Goal: Contribute content: Contribute content

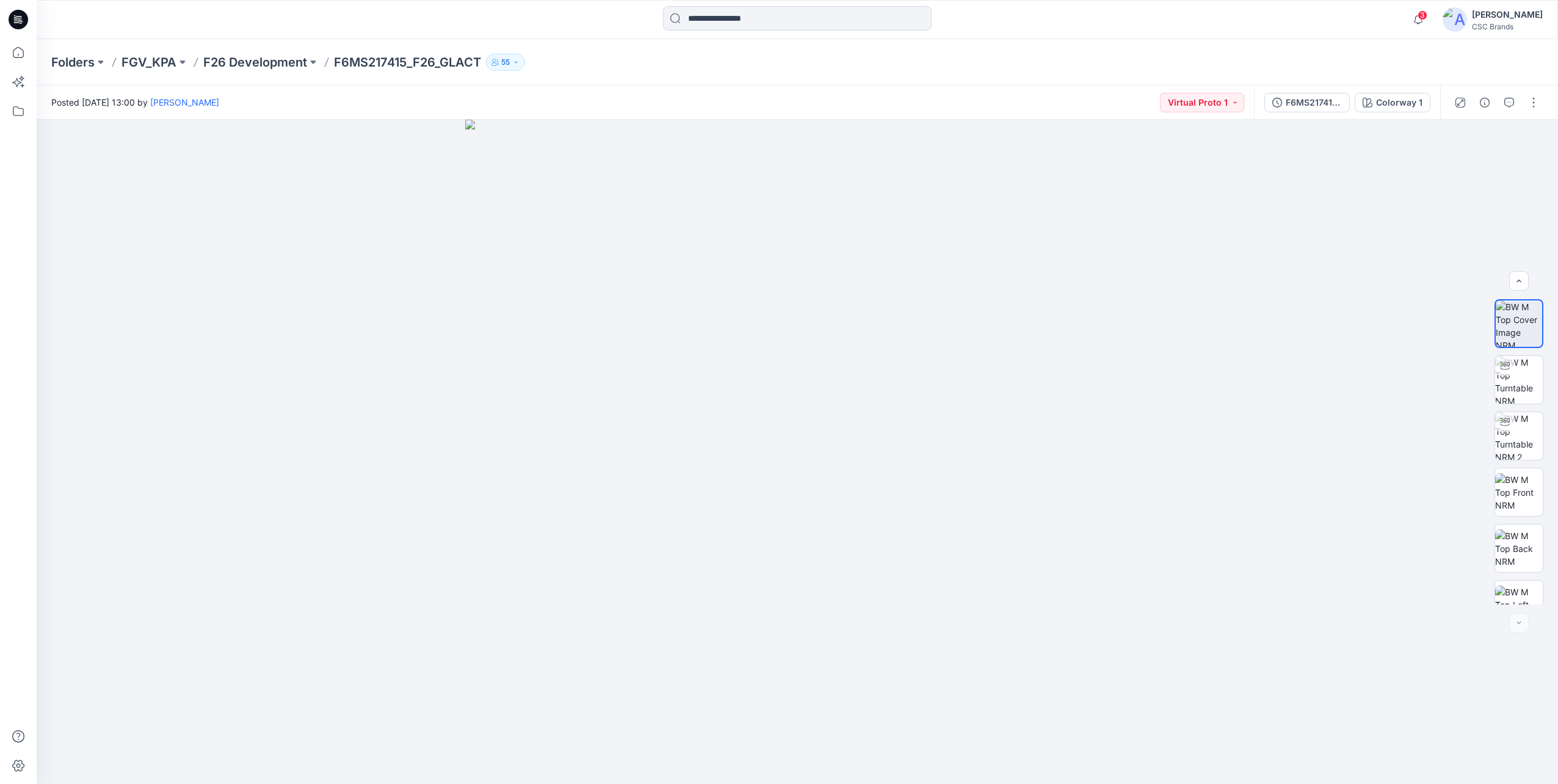
scroll to position [193, 0]
click at [777, 23] on input at bounding box center [797, 18] width 269 height 24
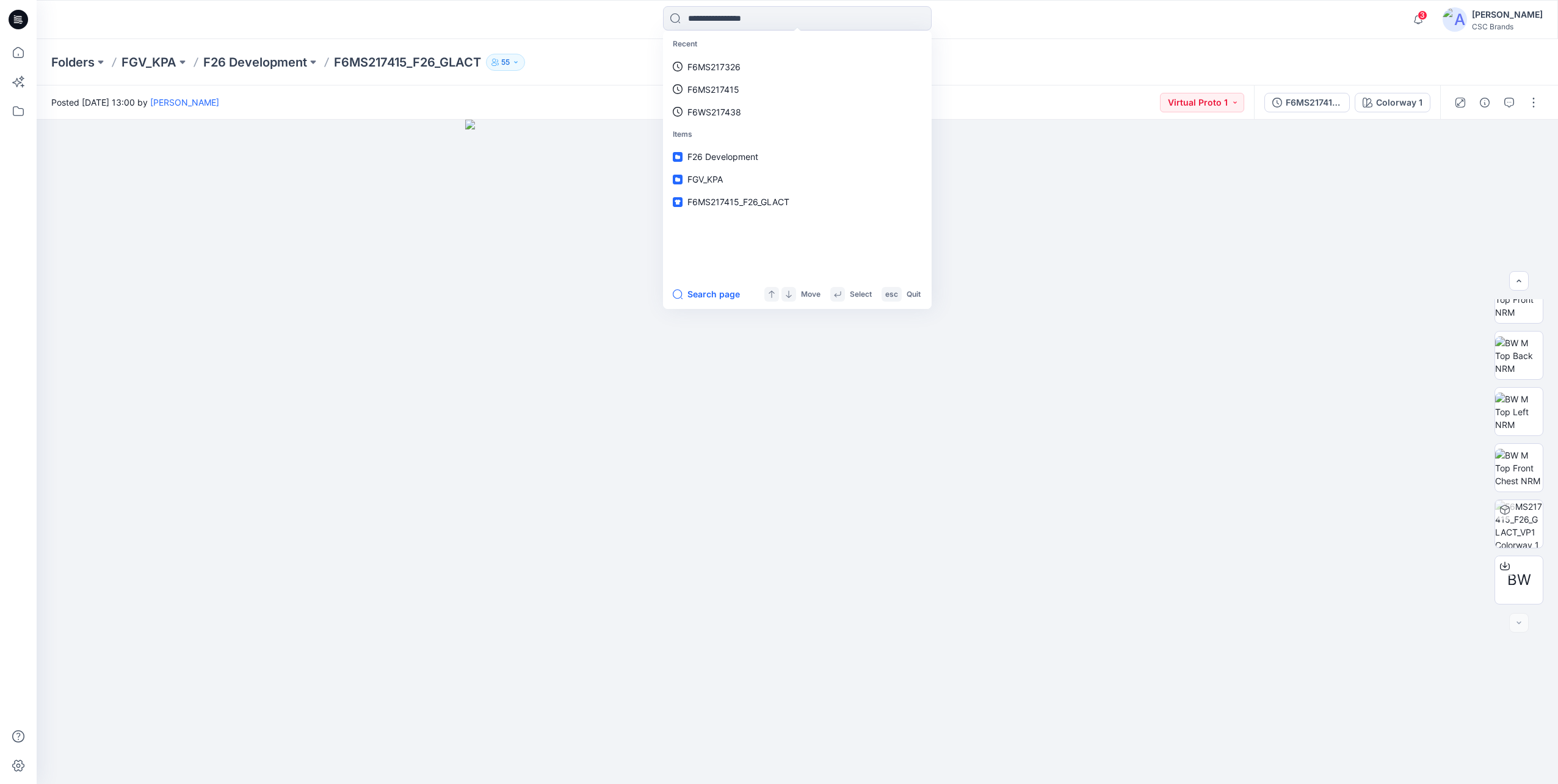
paste input "**********"
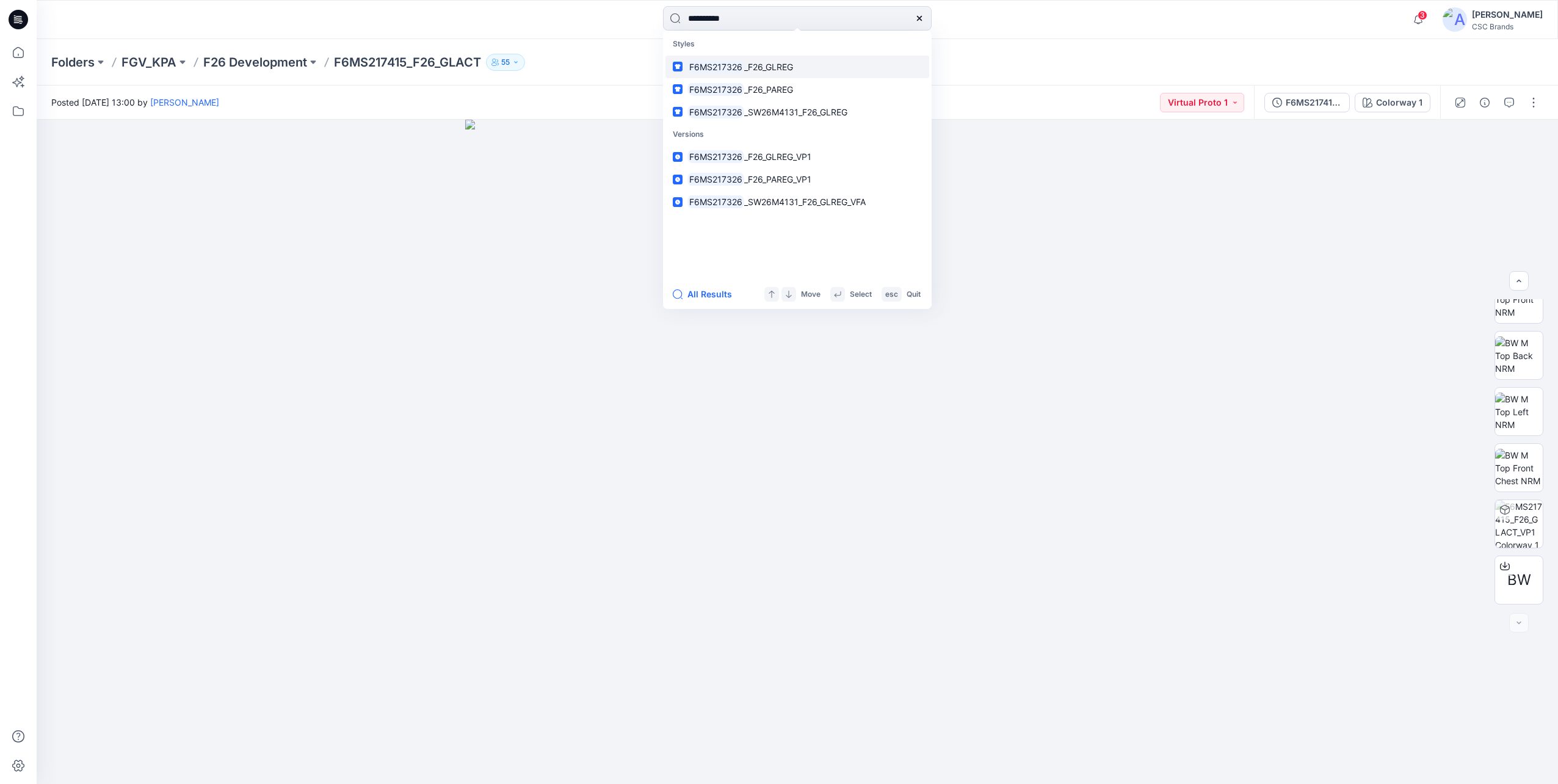
type input "**********"
click at [762, 72] on p "F6MS217326 _F26_GLREG" at bounding box center [740, 66] width 106 height 12
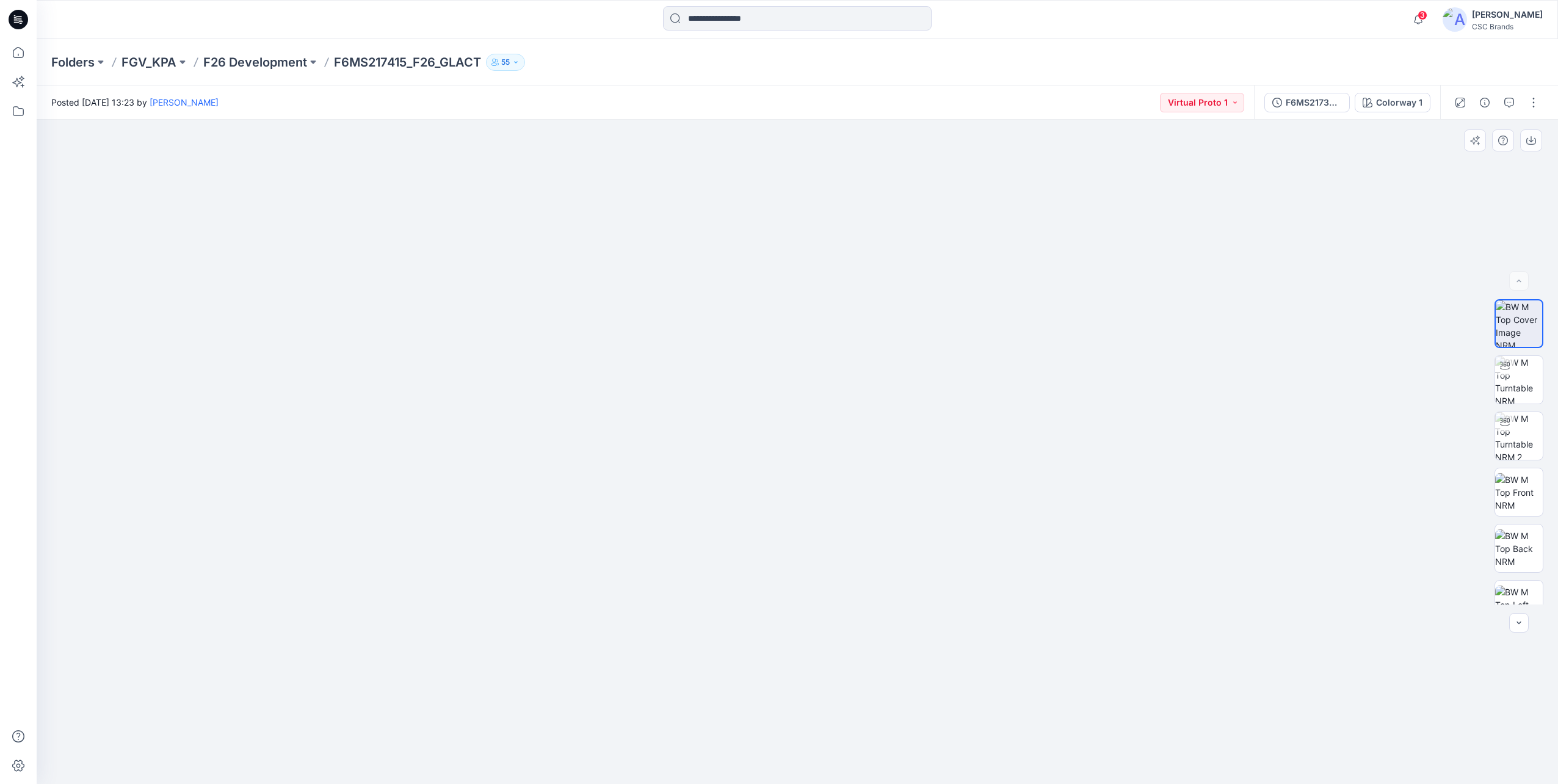
click at [1077, 402] on img at bounding box center [797, 421] width 794 height 725
click at [1504, 382] on img at bounding box center [1519, 380] width 48 height 48
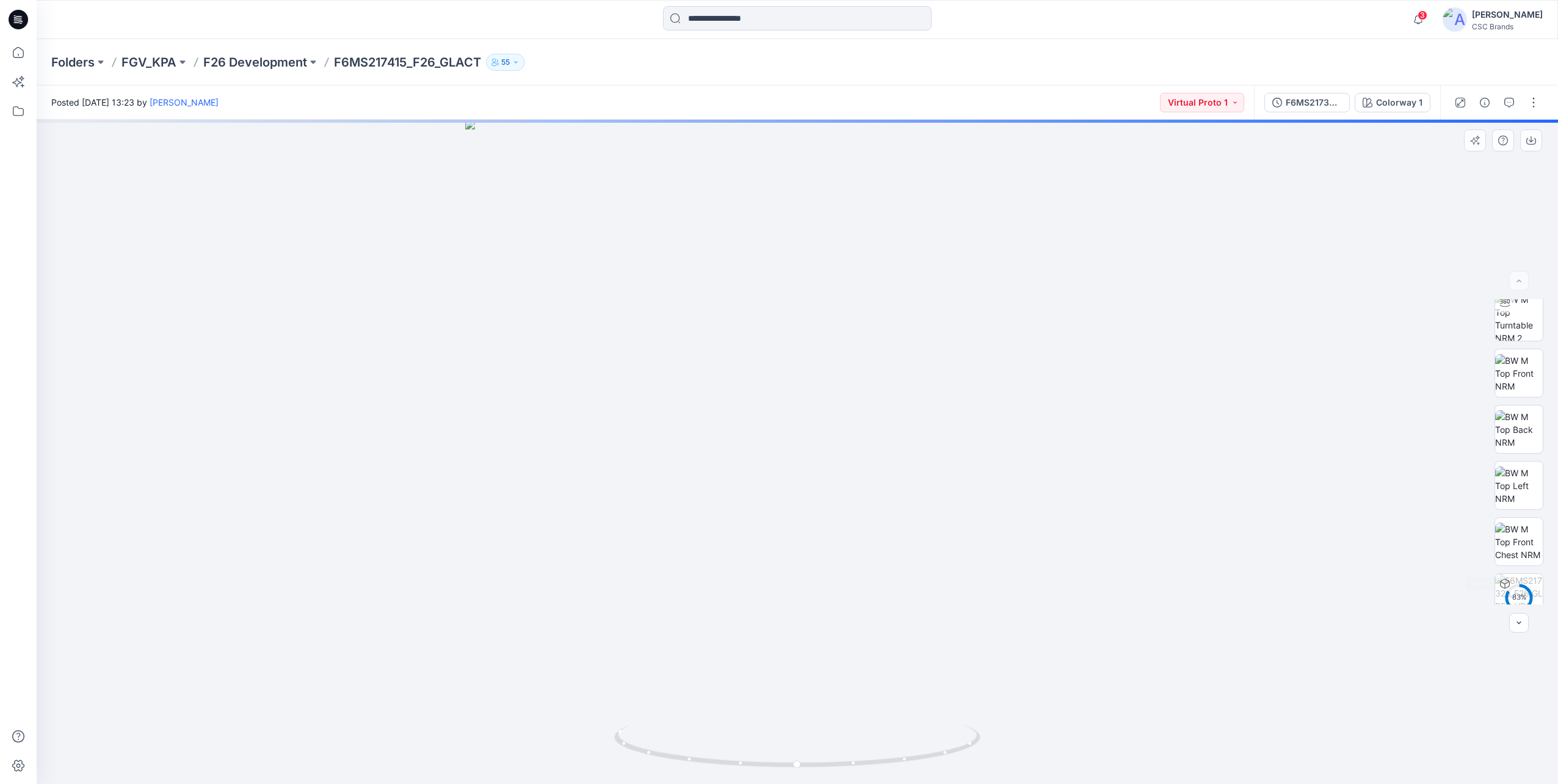
scroll to position [193, 0]
click at [1512, 422] on img at bounding box center [1519, 412] width 48 height 38
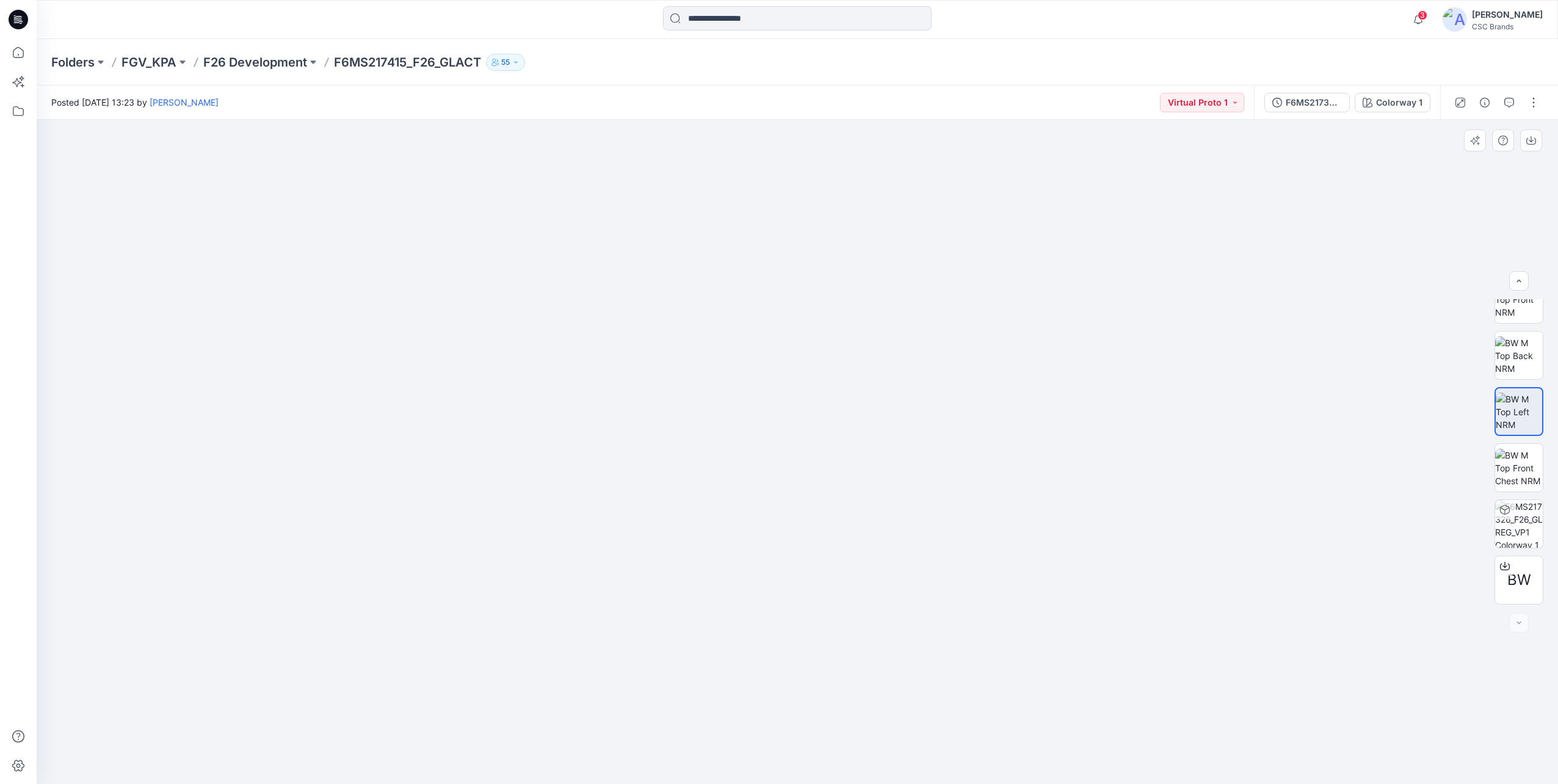
drag, startPoint x: 580, startPoint y: 667, endPoint x: 463, endPoint y: 667, distance: 117.0
click at [463, 667] on img at bounding box center [797, 423] width 780 height 722
drag, startPoint x: 537, startPoint y: 588, endPoint x: 775, endPoint y: 629, distance: 241.5
click at [434, 589] on img at bounding box center [797, 431] width 749 height 706
drag, startPoint x: 763, startPoint y: 611, endPoint x: 693, endPoint y: 604, distance: 70.3
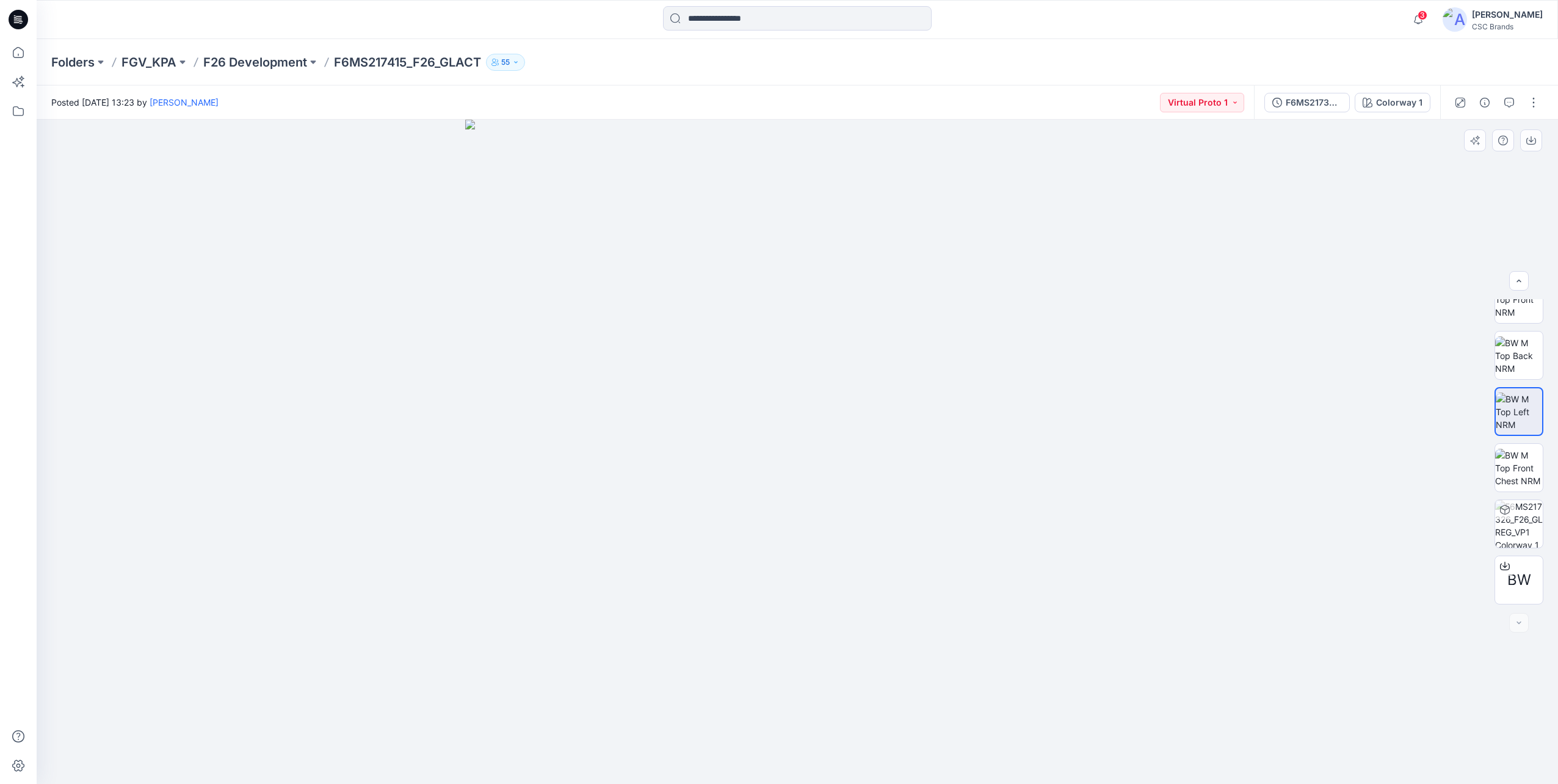
click at [693, 604] on img at bounding box center [797, 451] width 664 height 664
drag, startPoint x: 767, startPoint y: 633, endPoint x: 847, endPoint y: 623, distance: 80.6
click at [830, 630] on img at bounding box center [797, 451] width 664 height 664
click at [1530, 359] on img at bounding box center [1519, 355] width 48 height 38
click at [1509, 312] on img at bounding box center [1519, 300] width 48 height 38
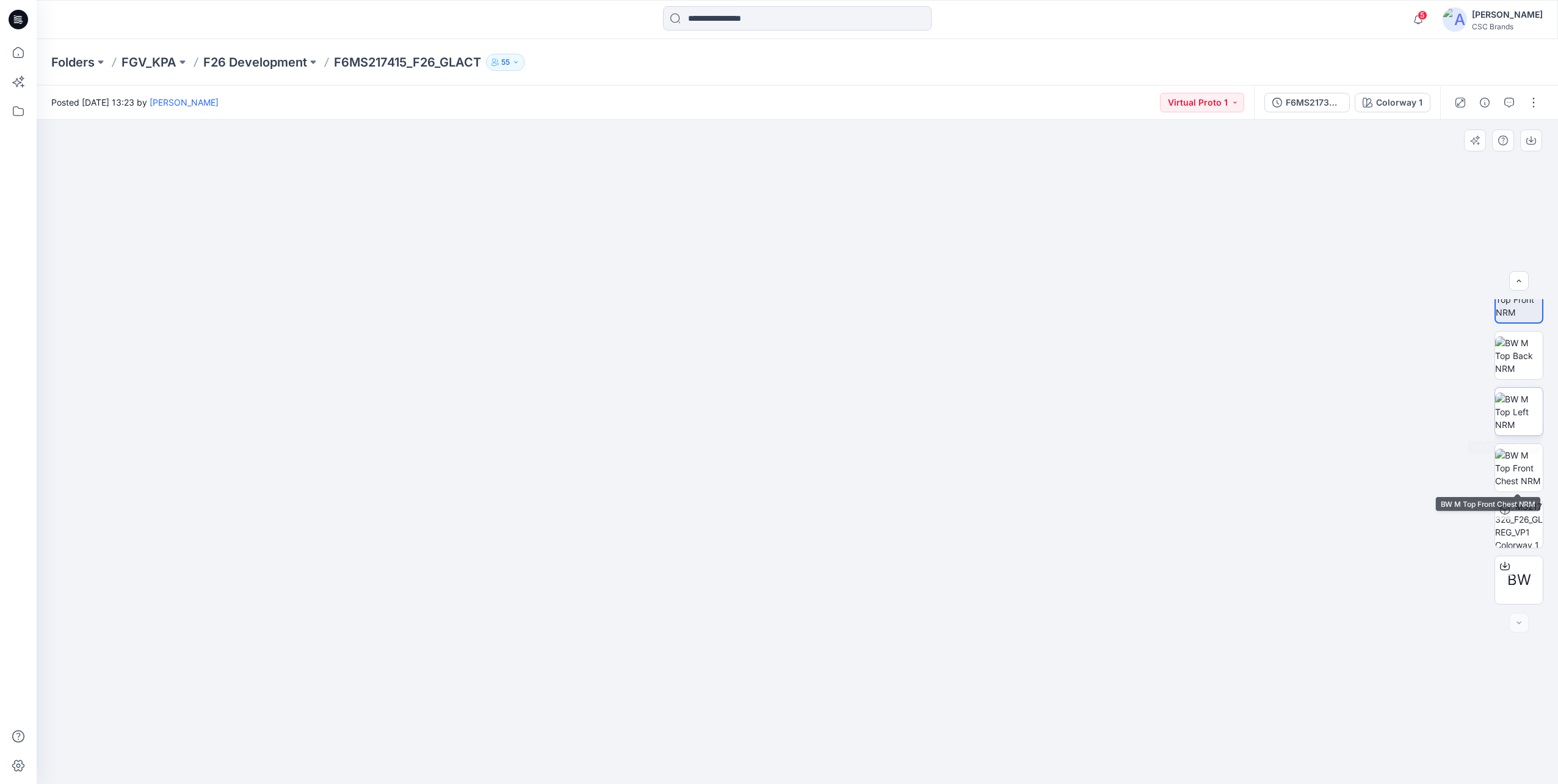
click at [1521, 416] on img at bounding box center [1519, 412] width 48 height 38
click at [1518, 531] on img at bounding box center [1519, 523] width 48 height 48
click at [1506, 523] on img at bounding box center [1519, 523] width 46 height 46
click at [1517, 468] on img at bounding box center [1519, 468] width 48 height 38
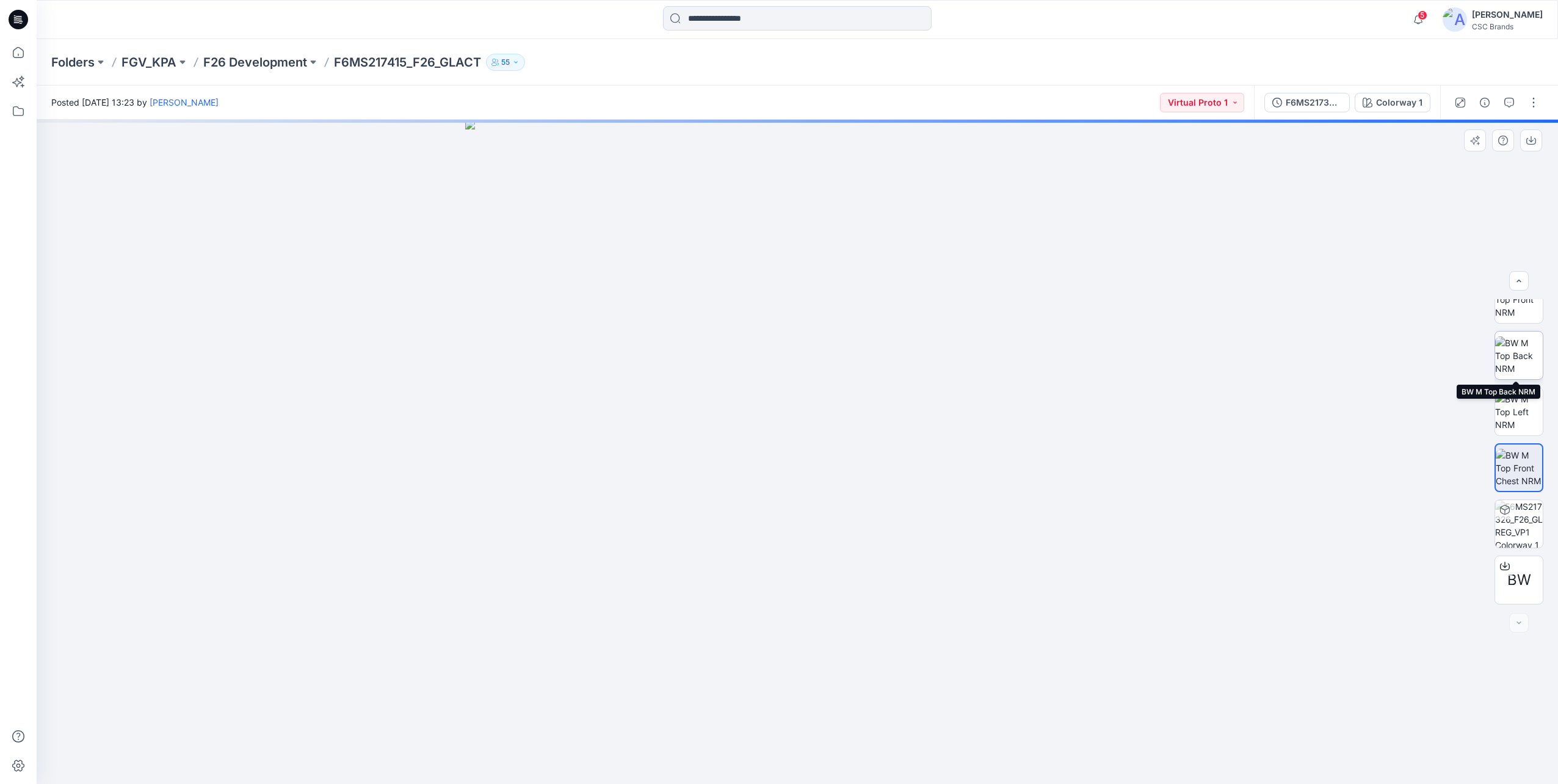
click at [1531, 346] on img at bounding box center [1519, 355] width 48 height 38
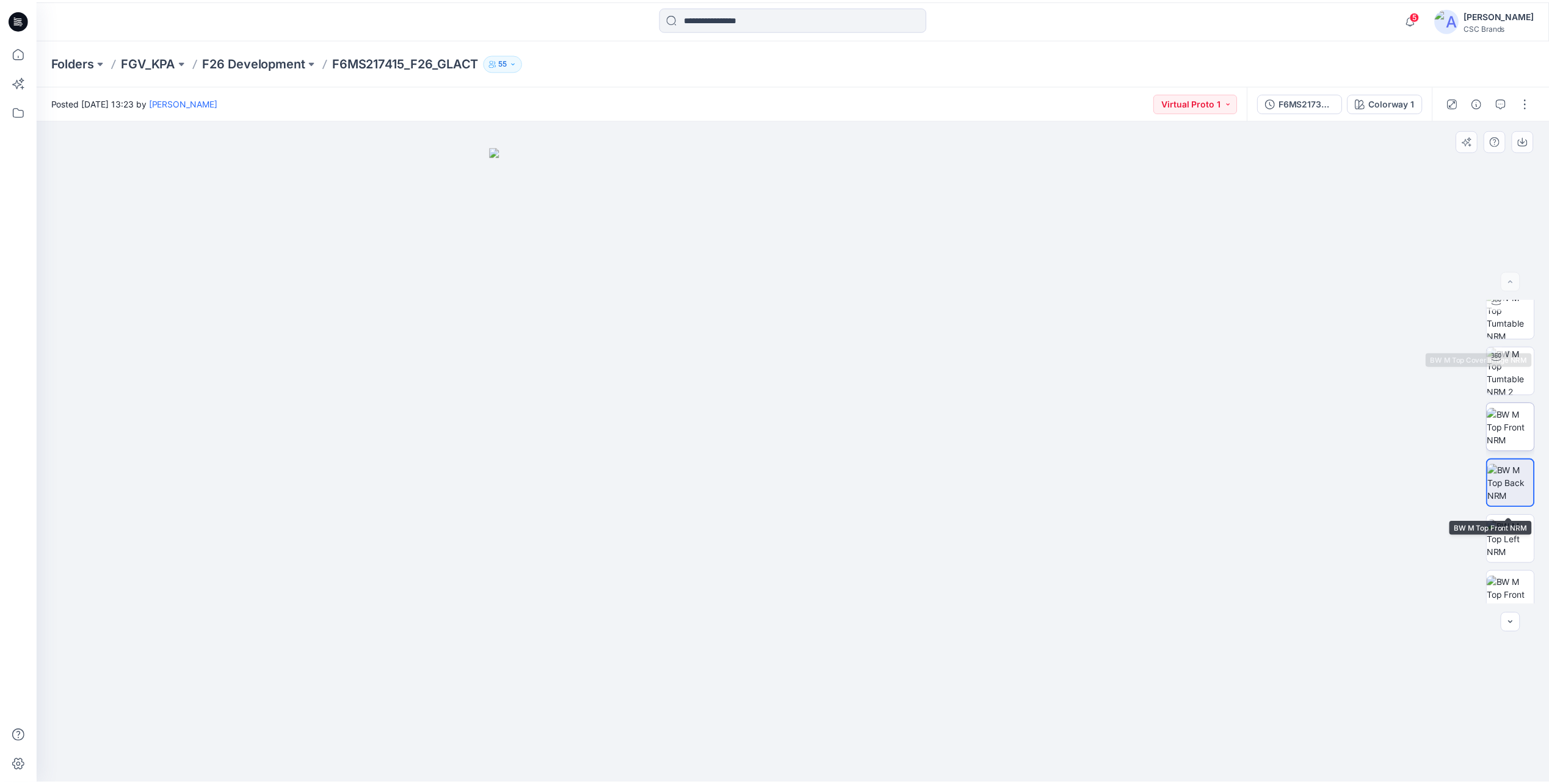
scroll to position [0, 0]
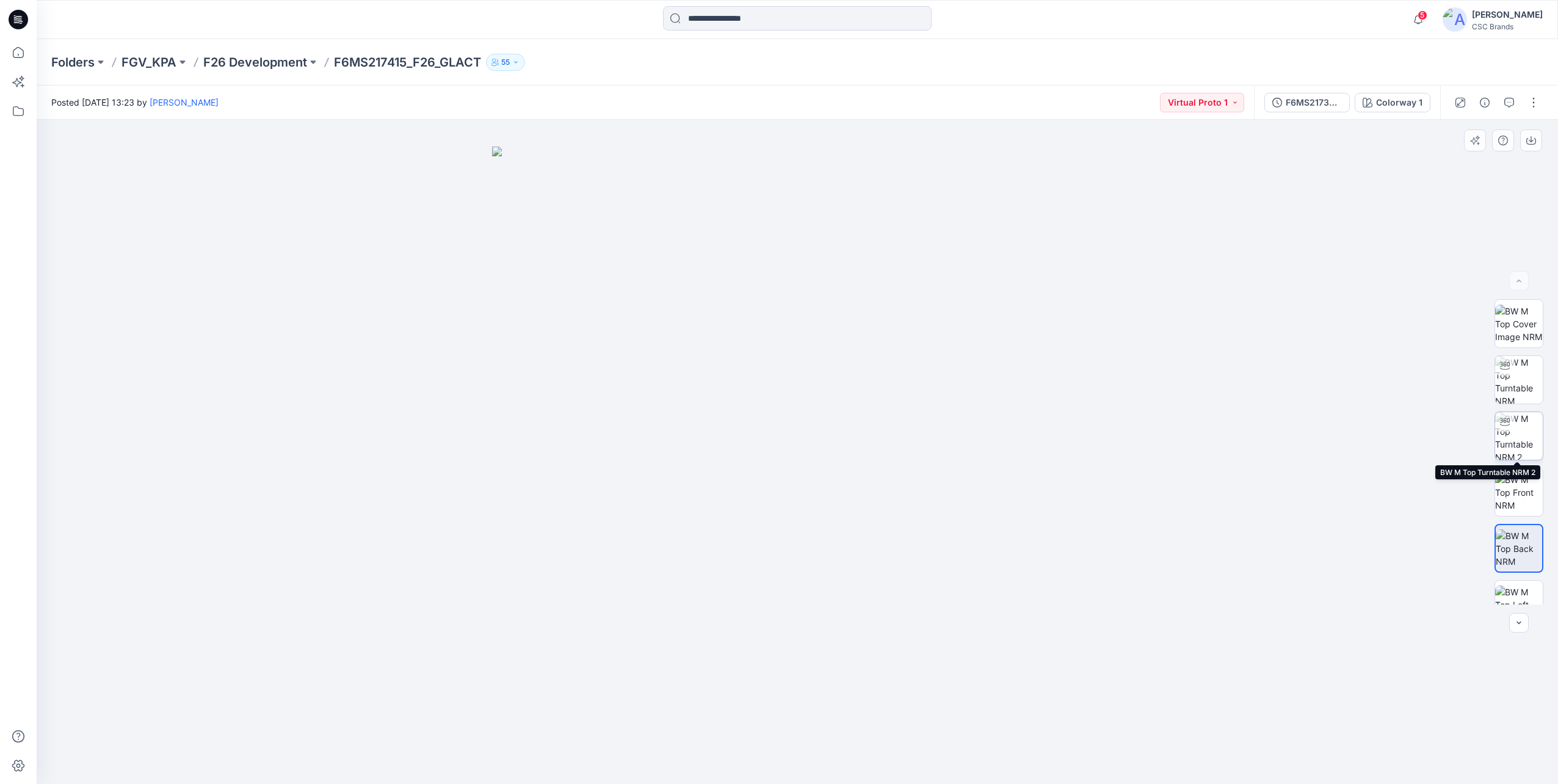
click at [1514, 427] on img at bounding box center [1519, 435] width 48 height 48
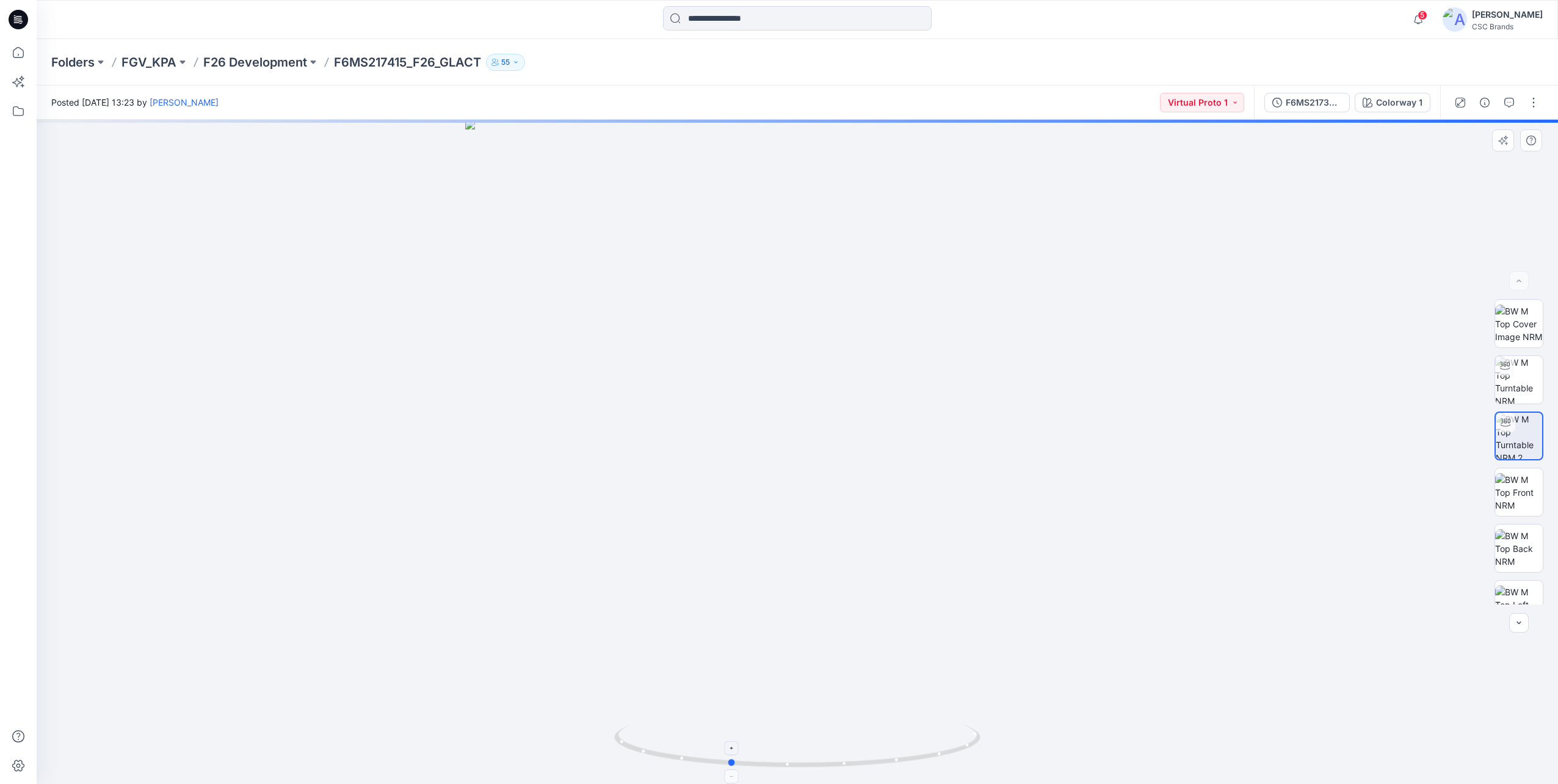
drag, startPoint x: 950, startPoint y: 754, endPoint x: 883, endPoint y: 760, distance: 67.3
click at [883, 760] on icon at bounding box center [799, 747] width 369 height 46
drag, startPoint x: 955, startPoint y: 752, endPoint x: 852, endPoint y: 763, distance: 103.6
click at [841, 762] on icon at bounding box center [799, 747] width 369 height 46
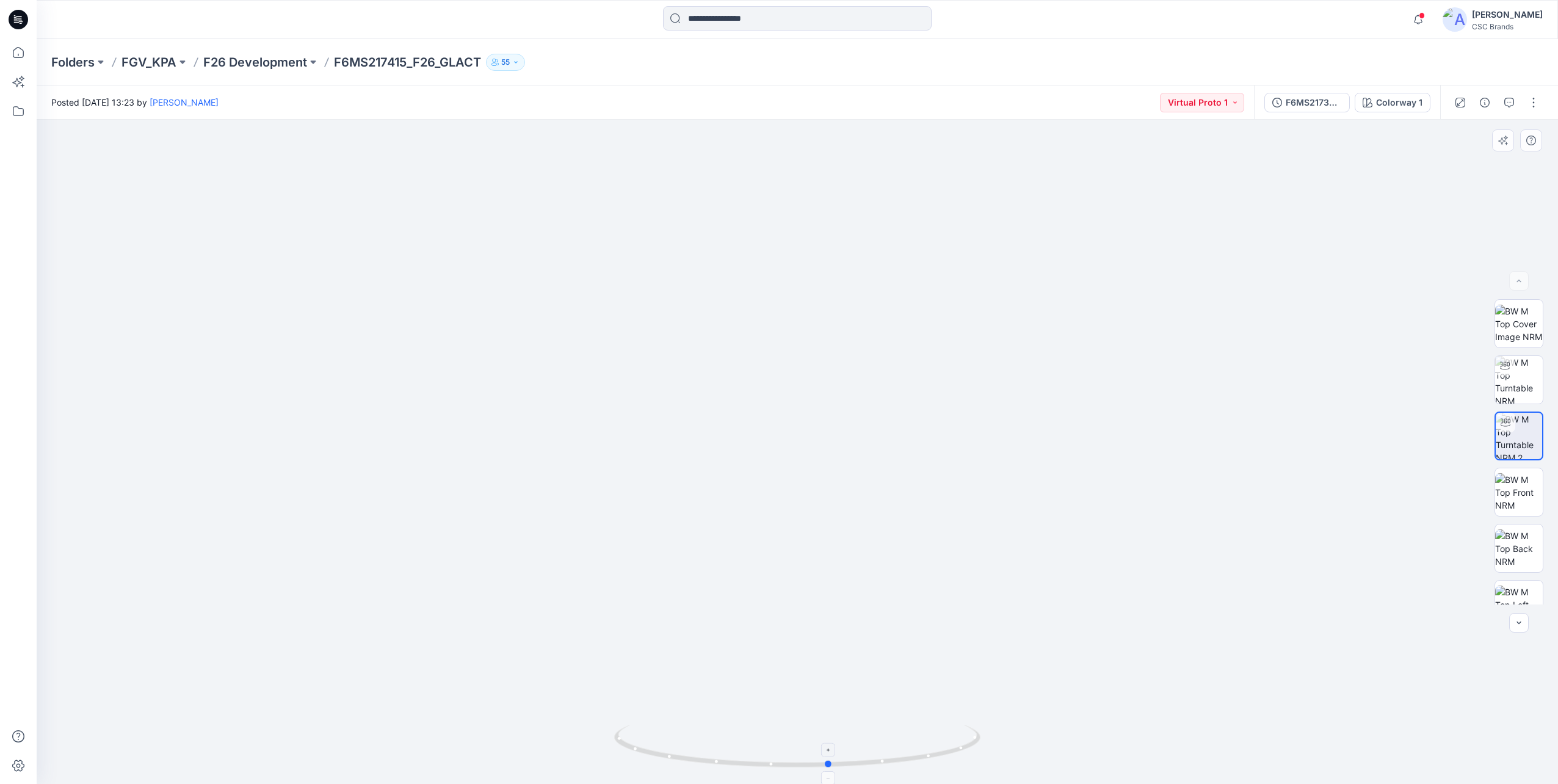
drag, startPoint x: 969, startPoint y: 749, endPoint x: 816, endPoint y: 765, distance: 153.8
click at [816, 765] on icon at bounding box center [799, 747] width 369 height 46
drag, startPoint x: 932, startPoint y: 760, endPoint x: 844, endPoint y: 760, distance: 88.0
click at [844, 760] on icon at bounding box center [799, 747] width 369 height 46
drag, startPoint x: 887, startPoint y: 763, endPoint x: 850, endPoint y: 763, distance: 37.0
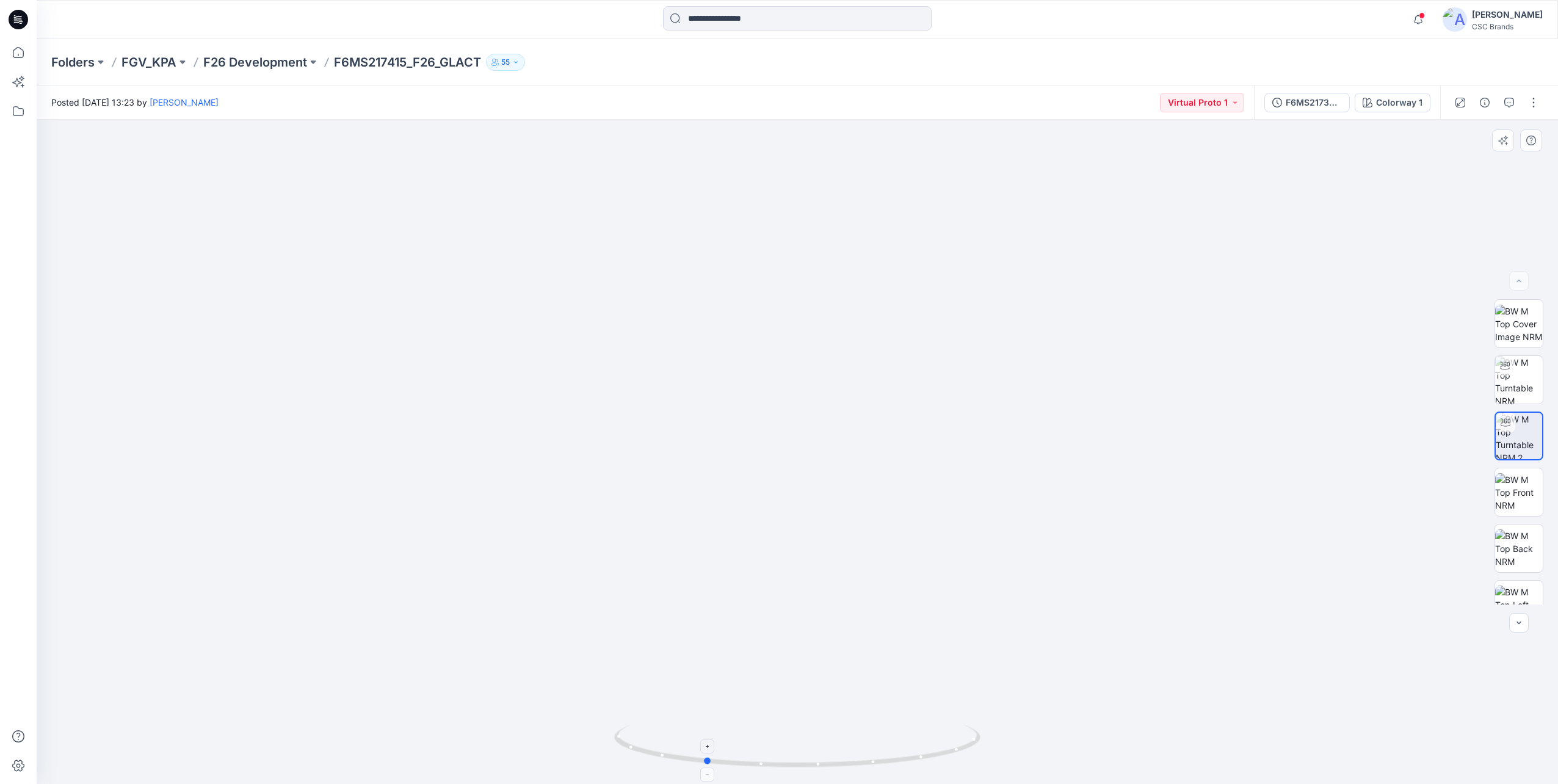
click at [850, 763] on icon at bounding box center [799, 747] width 369 height 46
drag, startPoint x: 881, startPoint y: 764, endPoint x: 864, endPoint y: 764, distance: 17.0
click at [864, 764] on icon at bounding box center [799, 747] width 369 height 46
click at [858, 763] on icon at bounding box center [799, 747] width 369 height 46
drag, startPoint x: 901, startPoint y: 762, endPoint x: 869, endPoint y: 763, distance: 32.0
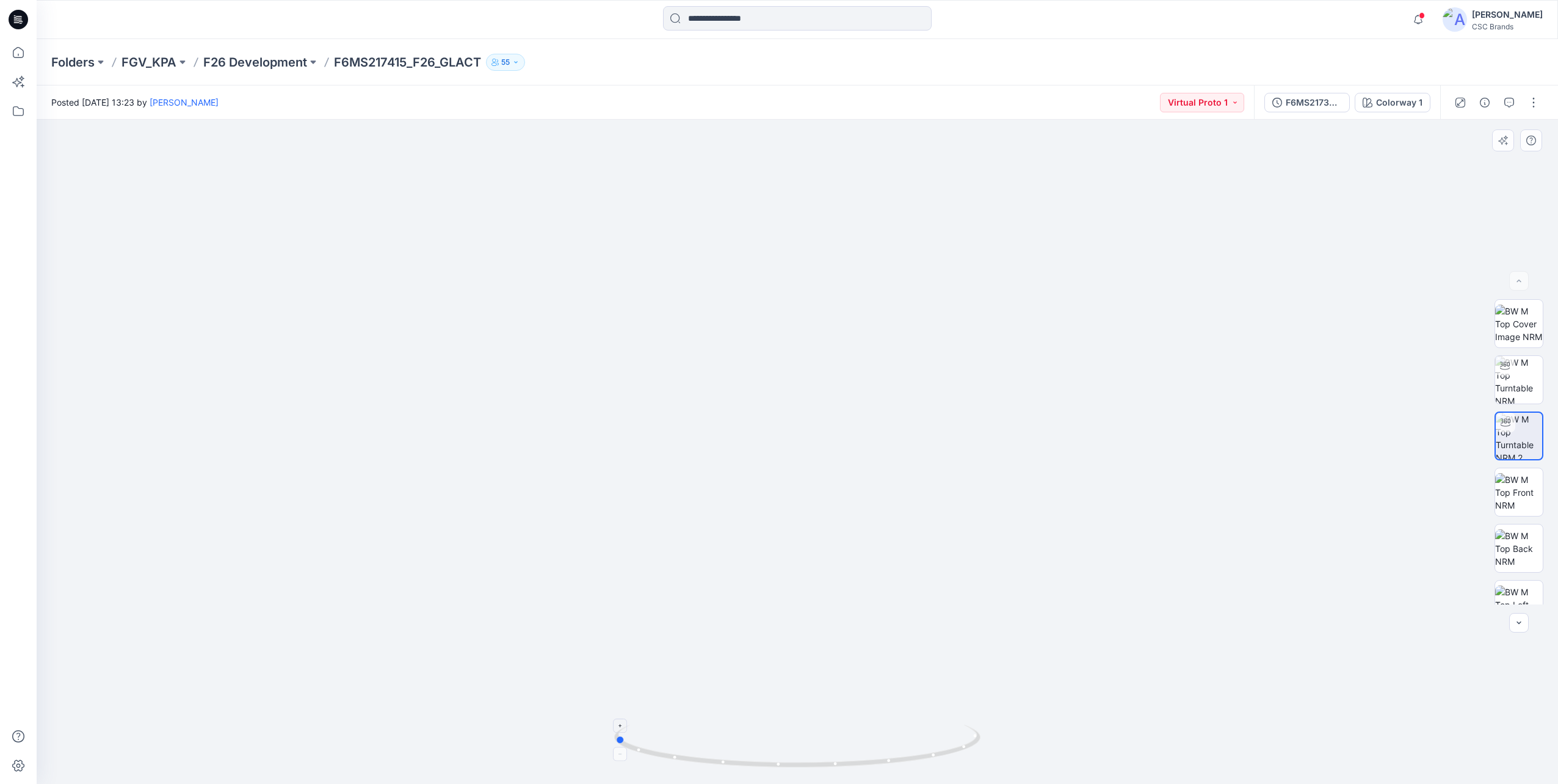
click at [869, 763] on icon at bounding box center [799, 747] width 369 height 46
drag, startPoint x: 907, startPoint y: 762, endPoint x: 882, endPoint y: 761, distance: 25.0
click at [882, 761] on icon at bounding box center [799, 747] width 369 height 46
drag, startPoint x: 909, startPoint y: 761, endPoint x: 887, endPoint y: 761, distance: 22.0
click at [887, 761] on icon at bounding box center [799, 747] width 369 height 46
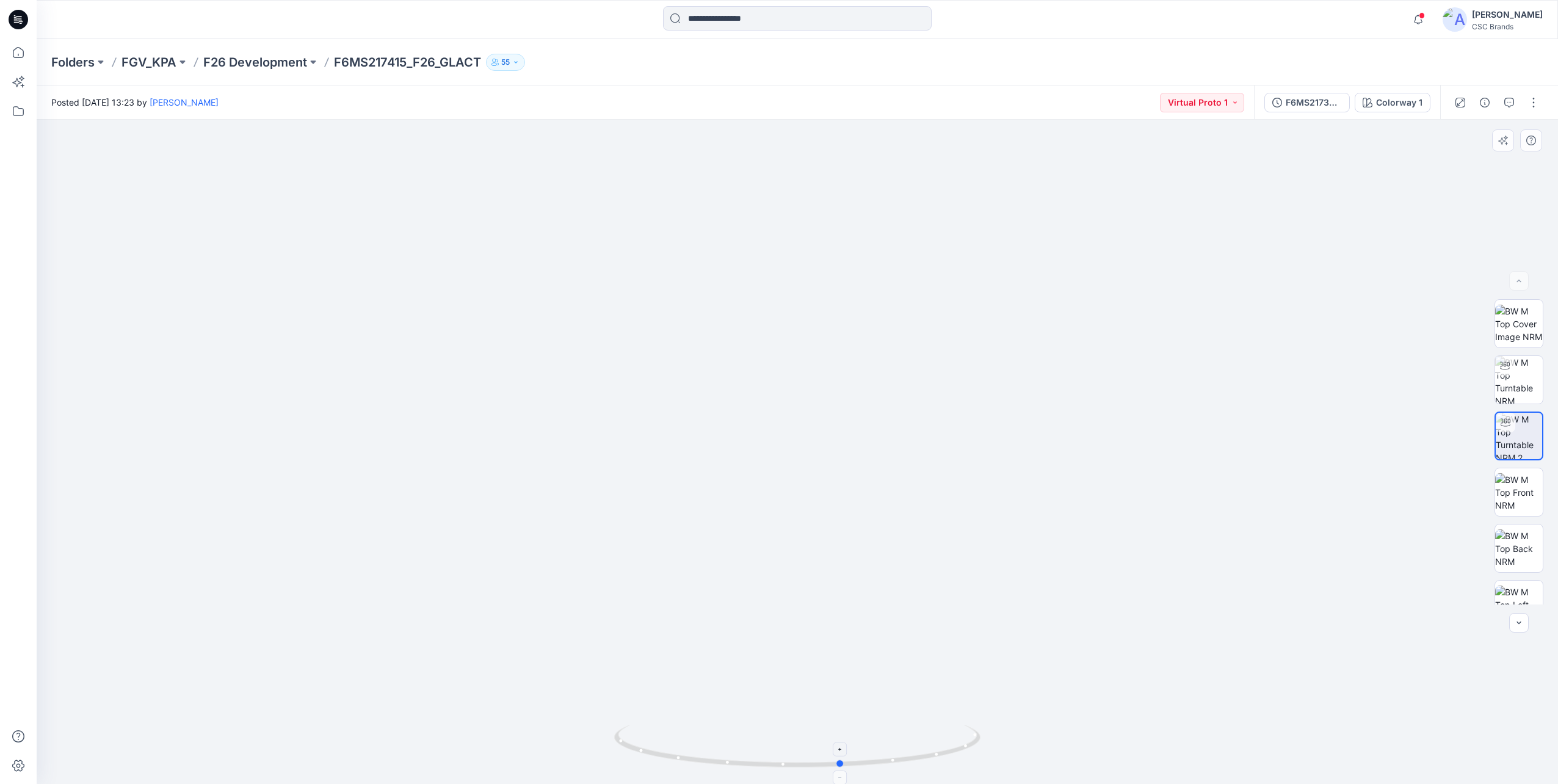
drag, startPoint x: 904, startPoint y: 762, endPoint x: 813, endPoint y: 752, distance: 91.5
click at [813, 752] on icon at bounding box center [799, 747] width 369 height 46
click at [1514, 503] on img at bounding box center [1519, 493] width 48 height 38
click at [16, 48] on icon at bounding box center [18, 52] width 27 height 27
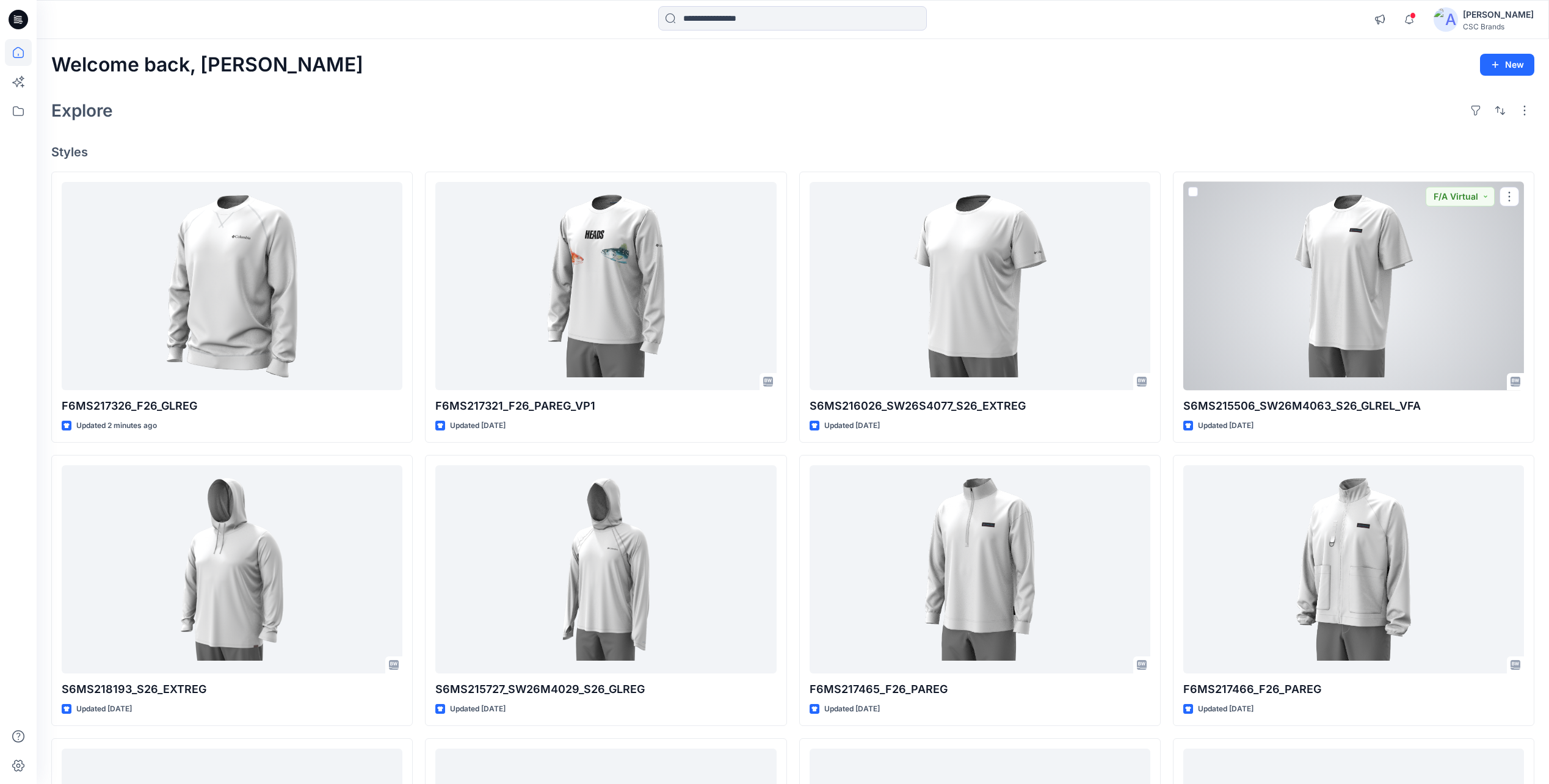
click at [1376, 323] on div at bounding box center [1354, 286] width 341 height 208
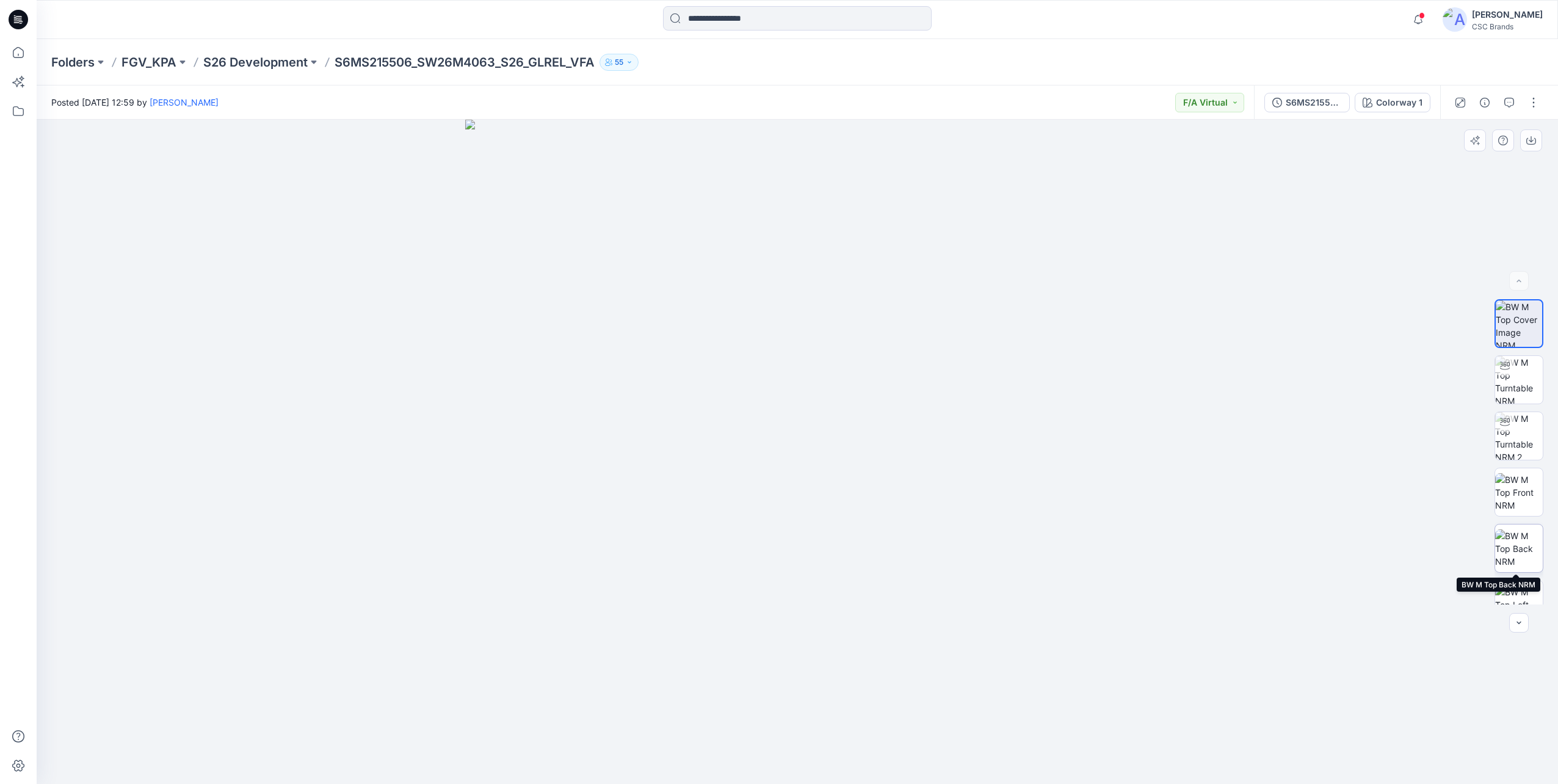
click at [1521, 559] on img at bounding box center [1519, 548] width 48 height 38
click at [802, 409] on img at bounding box center [797, 465] width 611 height 637
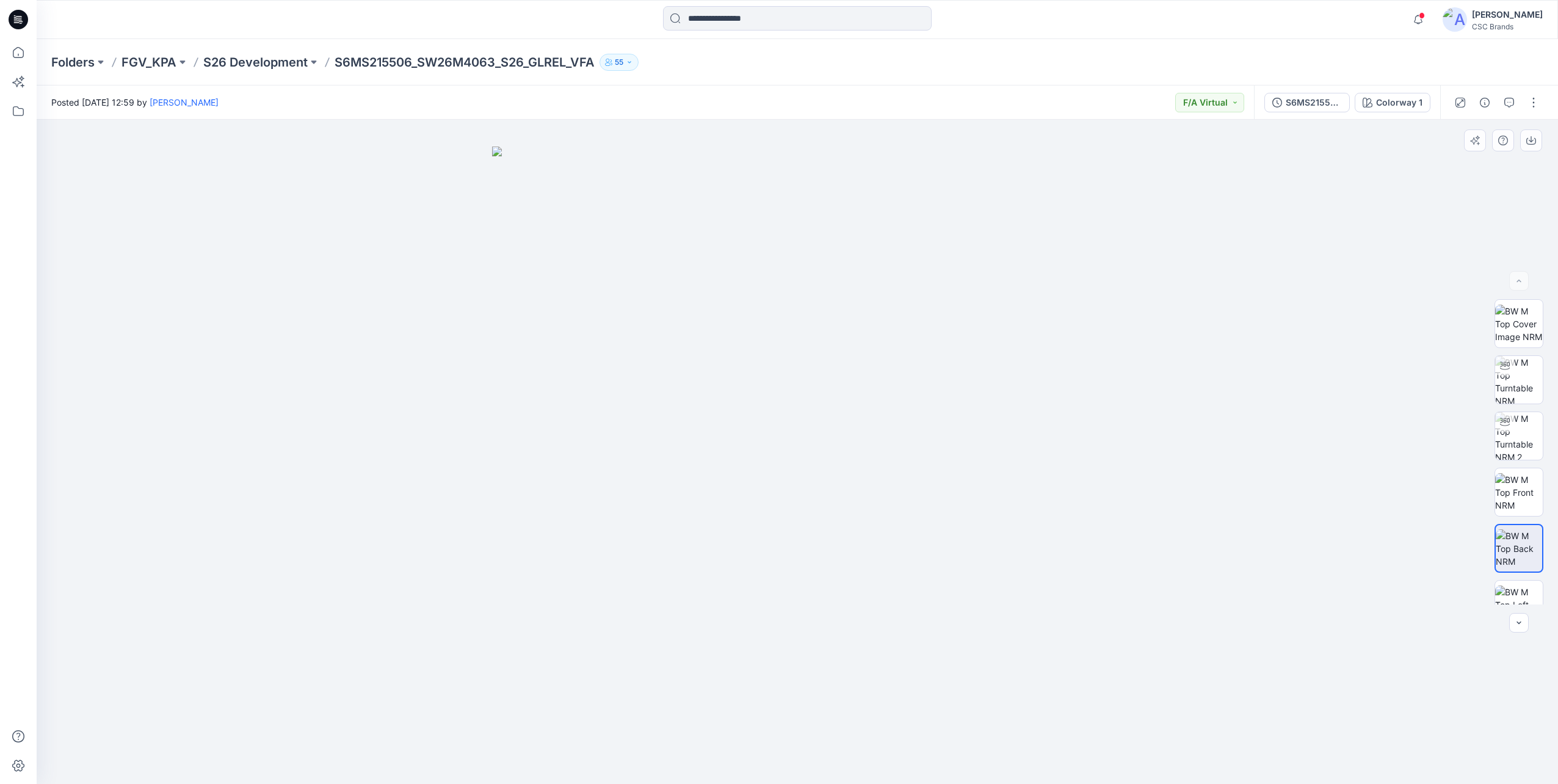
click at [802, 409] on img at bounding box center [797, 465] width 611 height 637
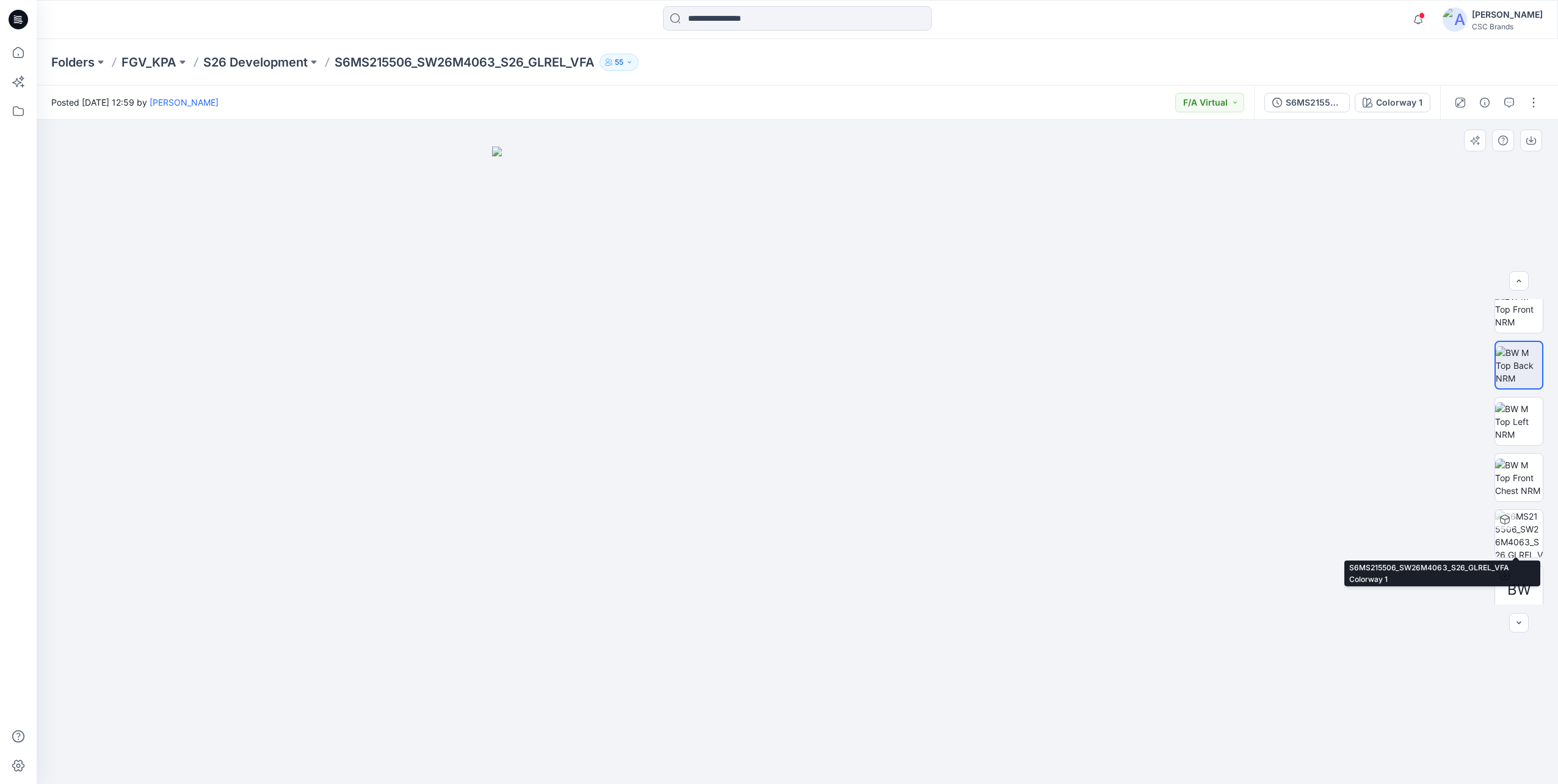
scroll to position [193, 0]
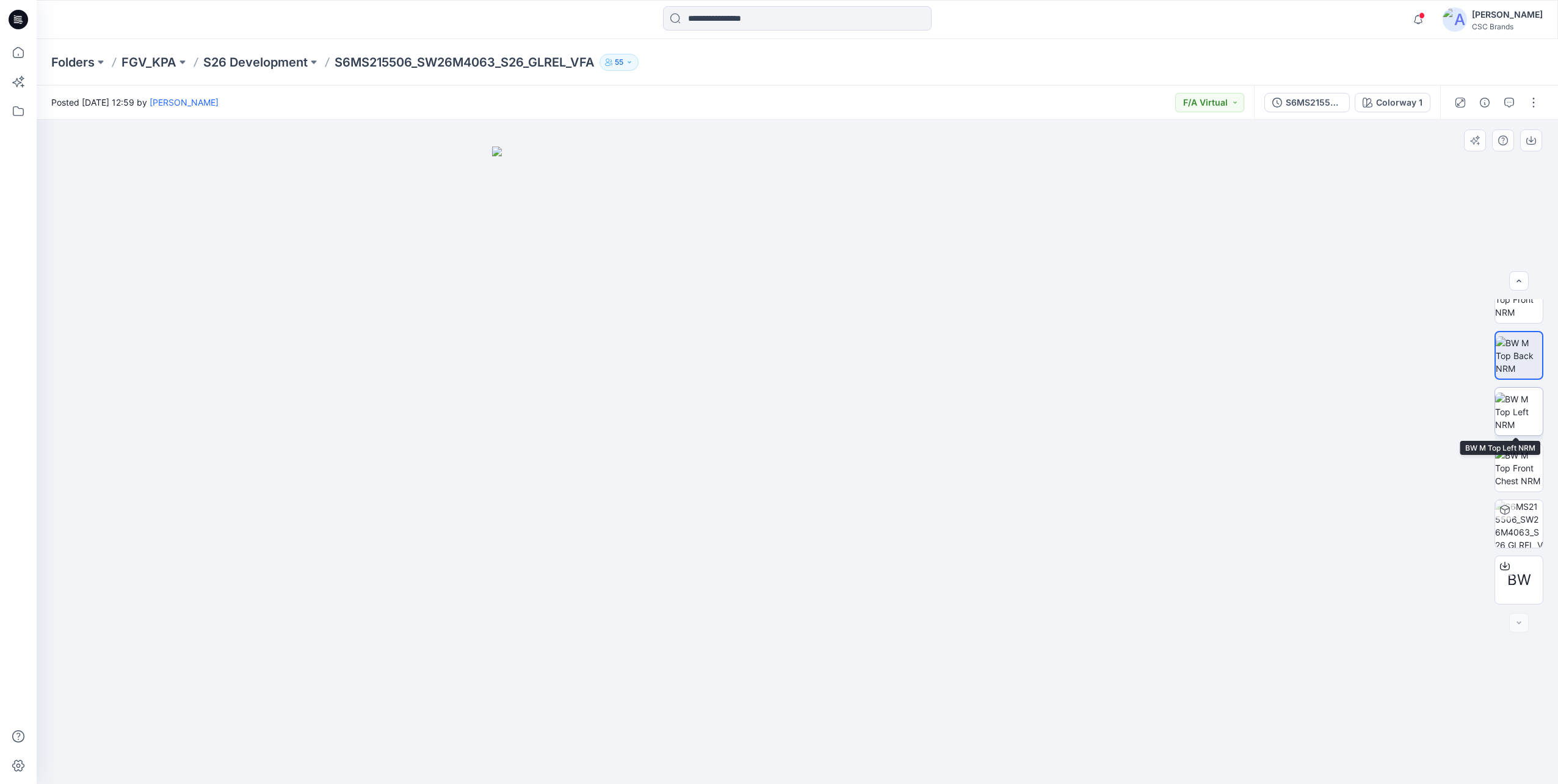
click at [1509, 430] on img at bounding box center [1519, 412] width 48 height 38
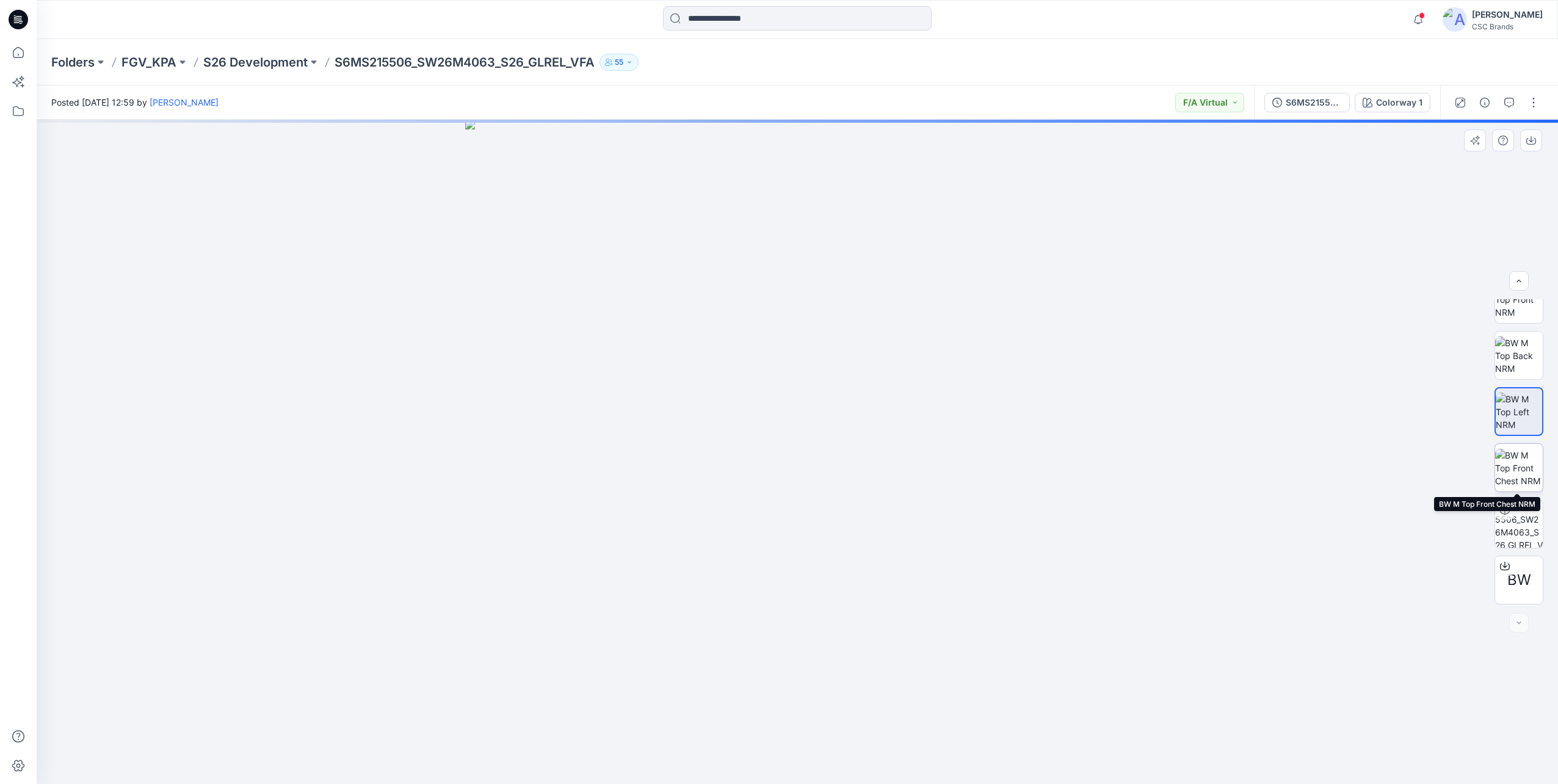
click at [1510, 478] on img at bounding box center [1519, 468] width 48 height 38
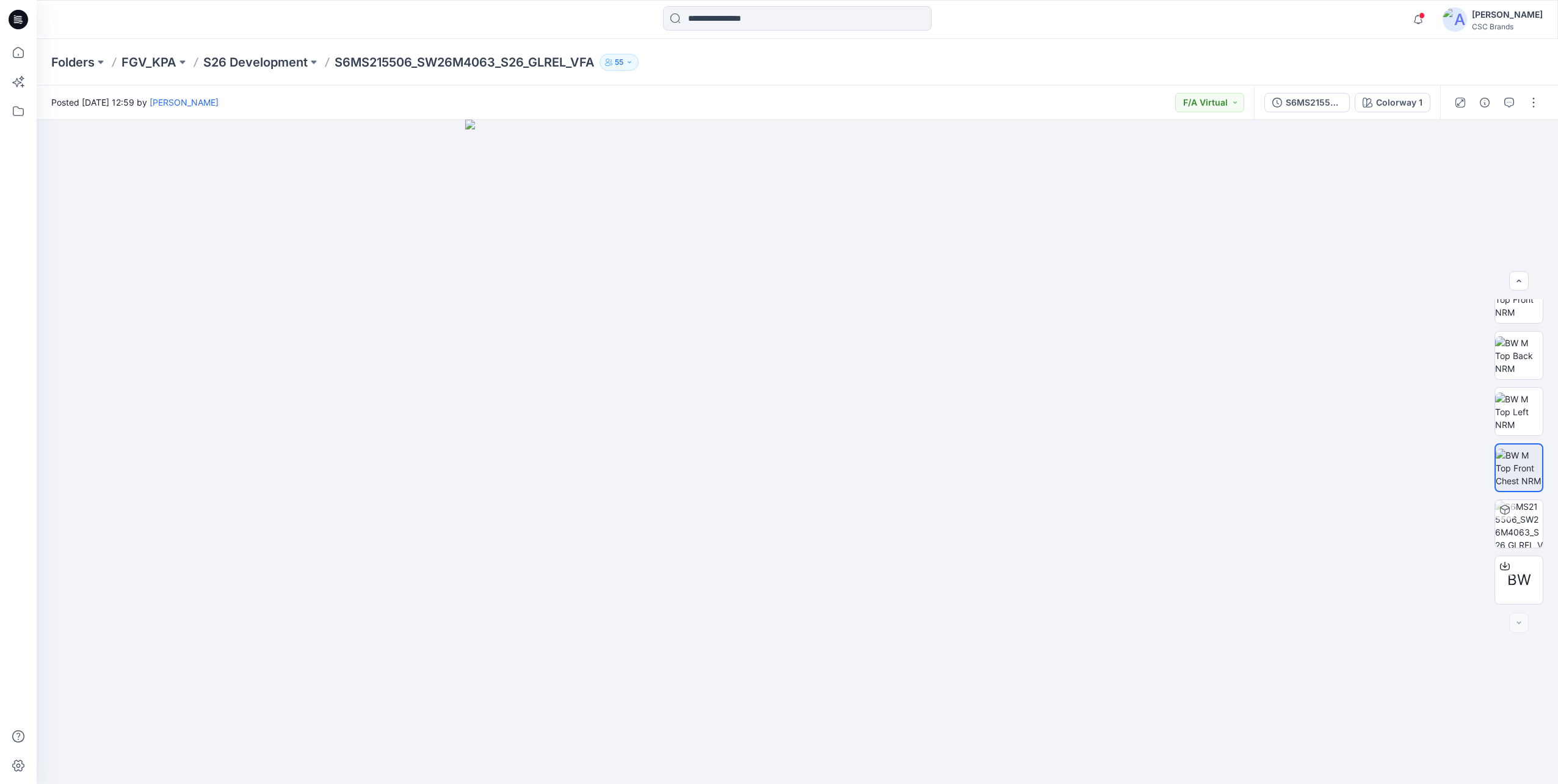
click at [936, 68] on div "Folders FGV_KPA S26 Development S6MS215506_SW26M4063_S26_GLREL_VFA 55" at bounding box center [750, 62] width 1397 height 17
click at [723, 71] on div "Folders FGV_KPA S26 Development S6MS215506_SW26M4063_S26_GLREL_VFA 55" at bounding box center [797, 62] width 1521 height 46
click at [1537, 99] on button "button" at bounding box center [1534, 102] width 20 height 20
click at [1473, 166] on button "Edit" at bounding box center [1482, 165] width 112 height 23
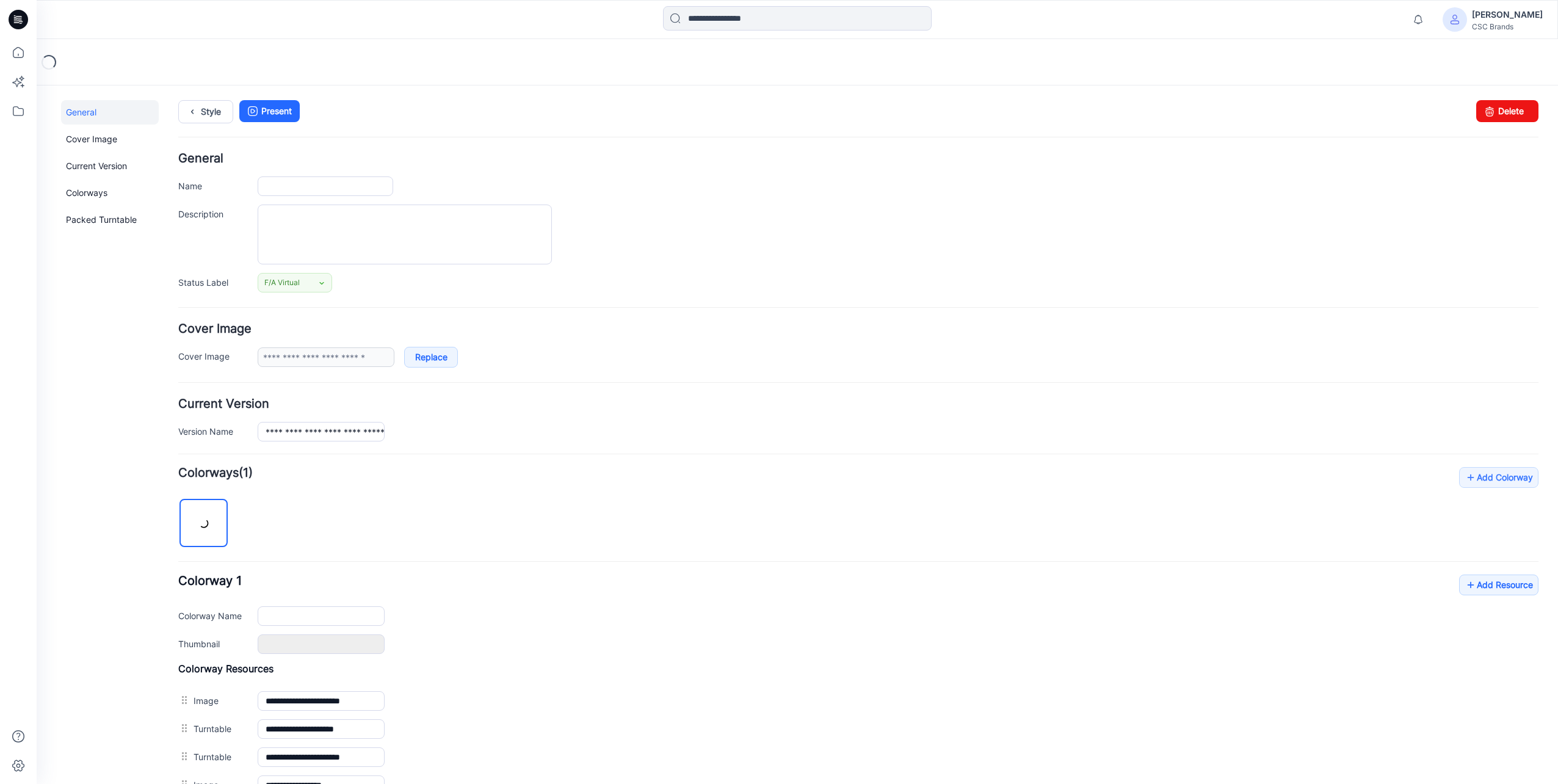
type input "**********"
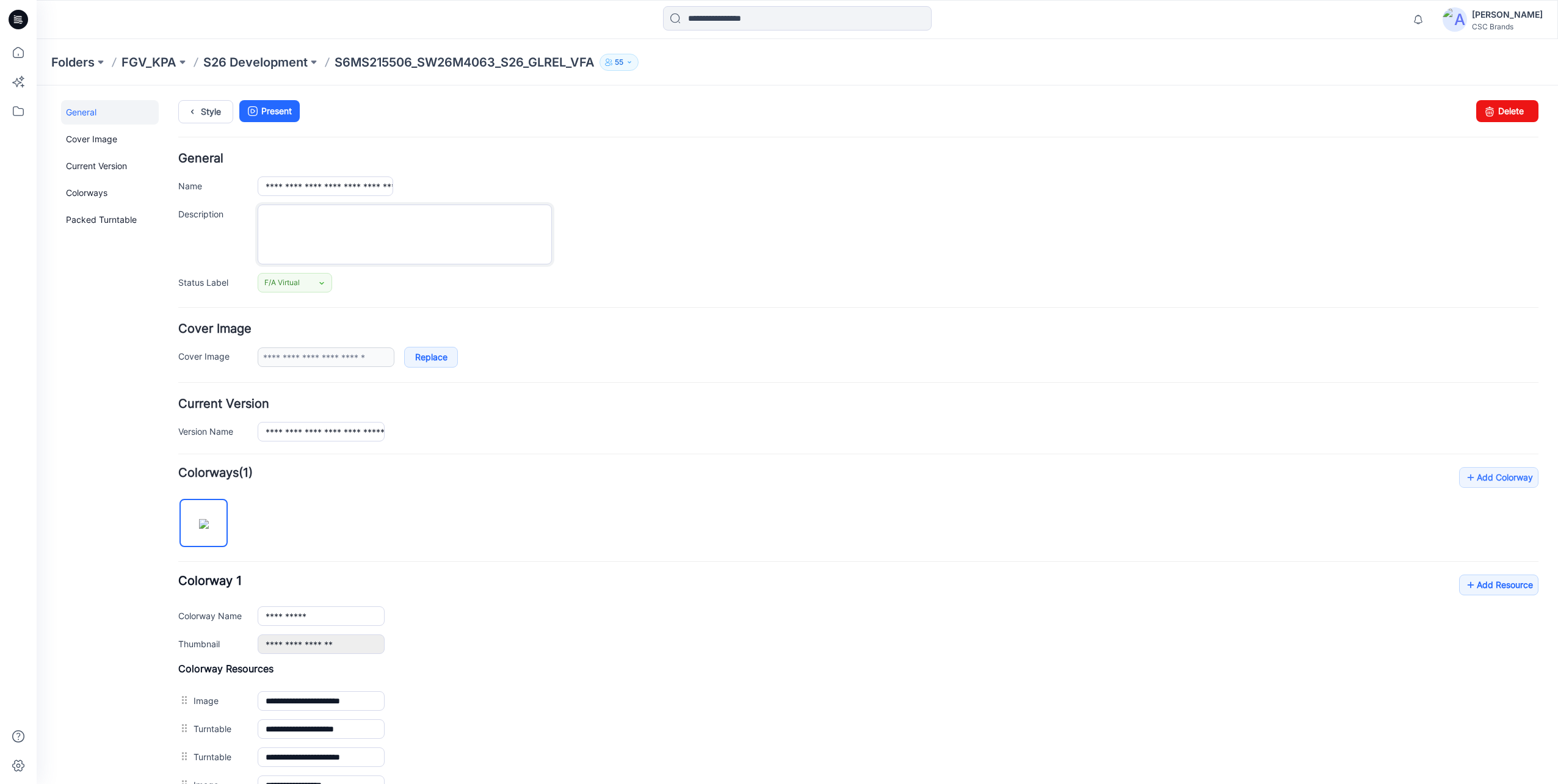
click at [322, 238] on textarea "Description" at bounding box center [405, 235] width 294 height 60
click at [338, 189] on input "**********" at bounding box center [325, 186] width 136 height 20
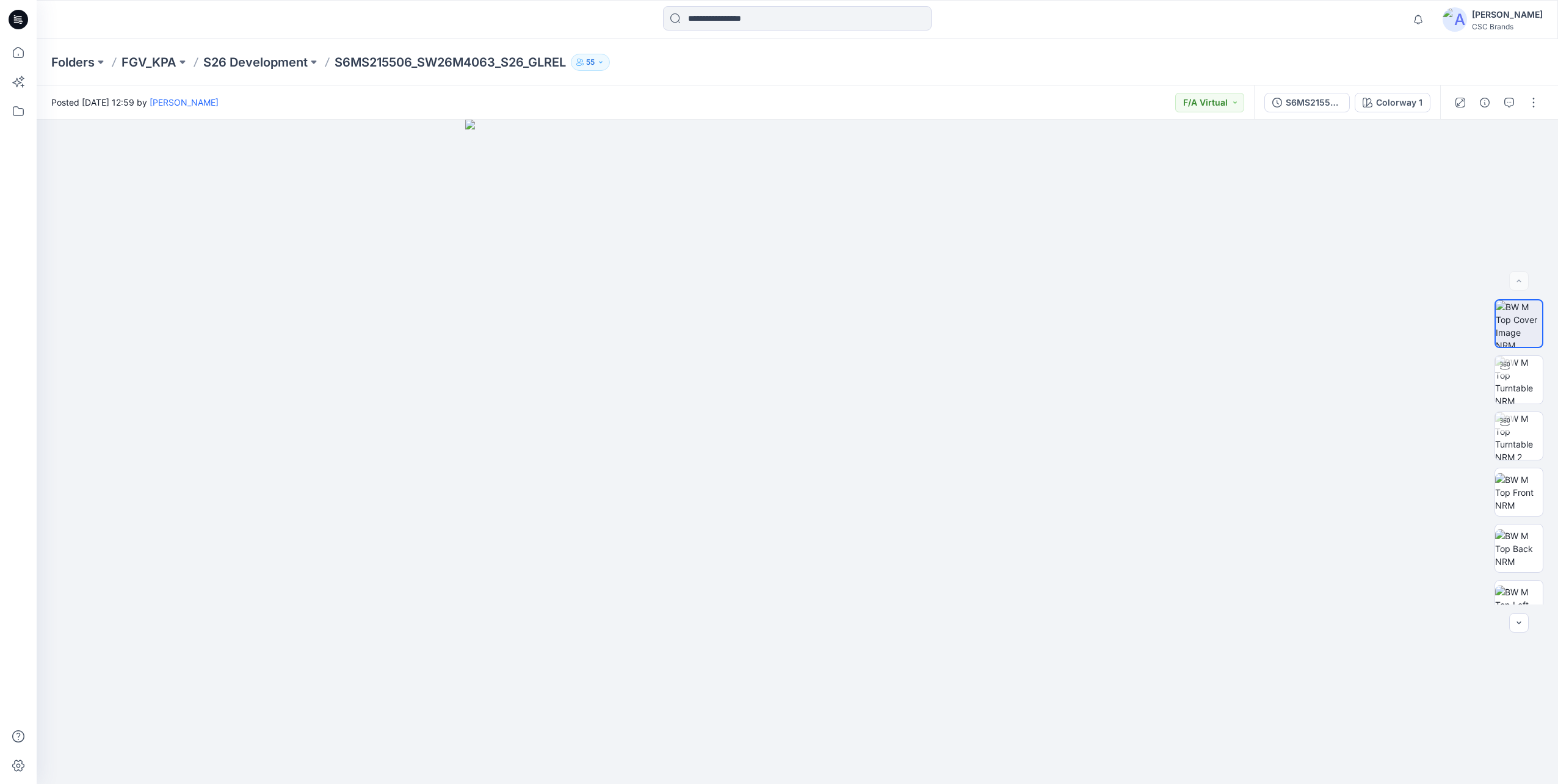
click at [673, 78] on div "Folders FGV_KPA S26 Development S6MS215506_SW26M4063_S26_GLREL 55" at bounding box center [797, 62] width 1521 height 46
click at [738, 70] on div "Folders FGV_KPA S26 Development S6MS215506_SW26M4063_S26_GLREL 55" at bounding box center [750, 62] width 1397 height 17
click at [24, 60] on icon at bounding box center [18, 52] width 27 height 27
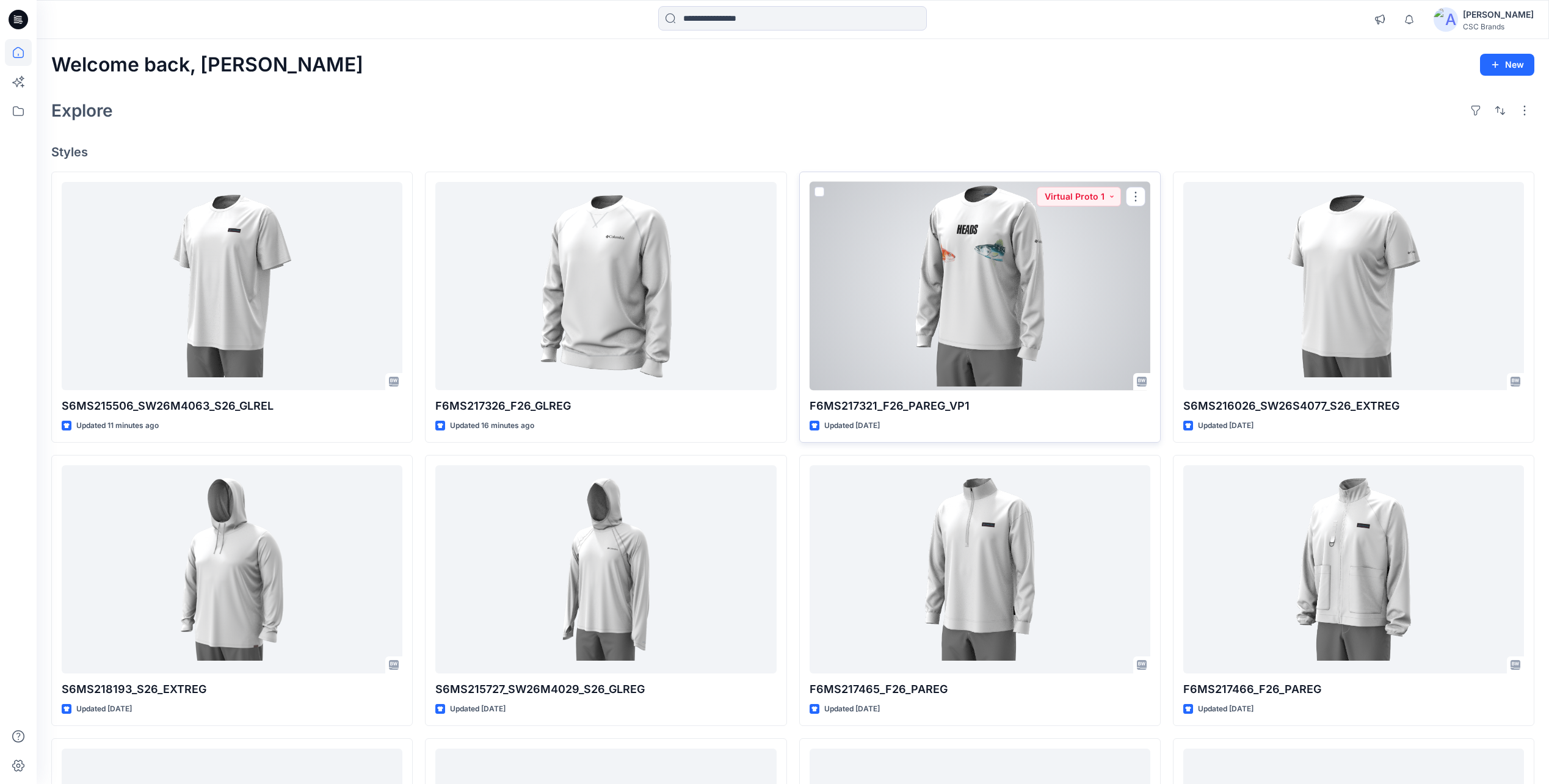
click at [984, 371] on div at bounding box center [980, 286] width 341 height 208
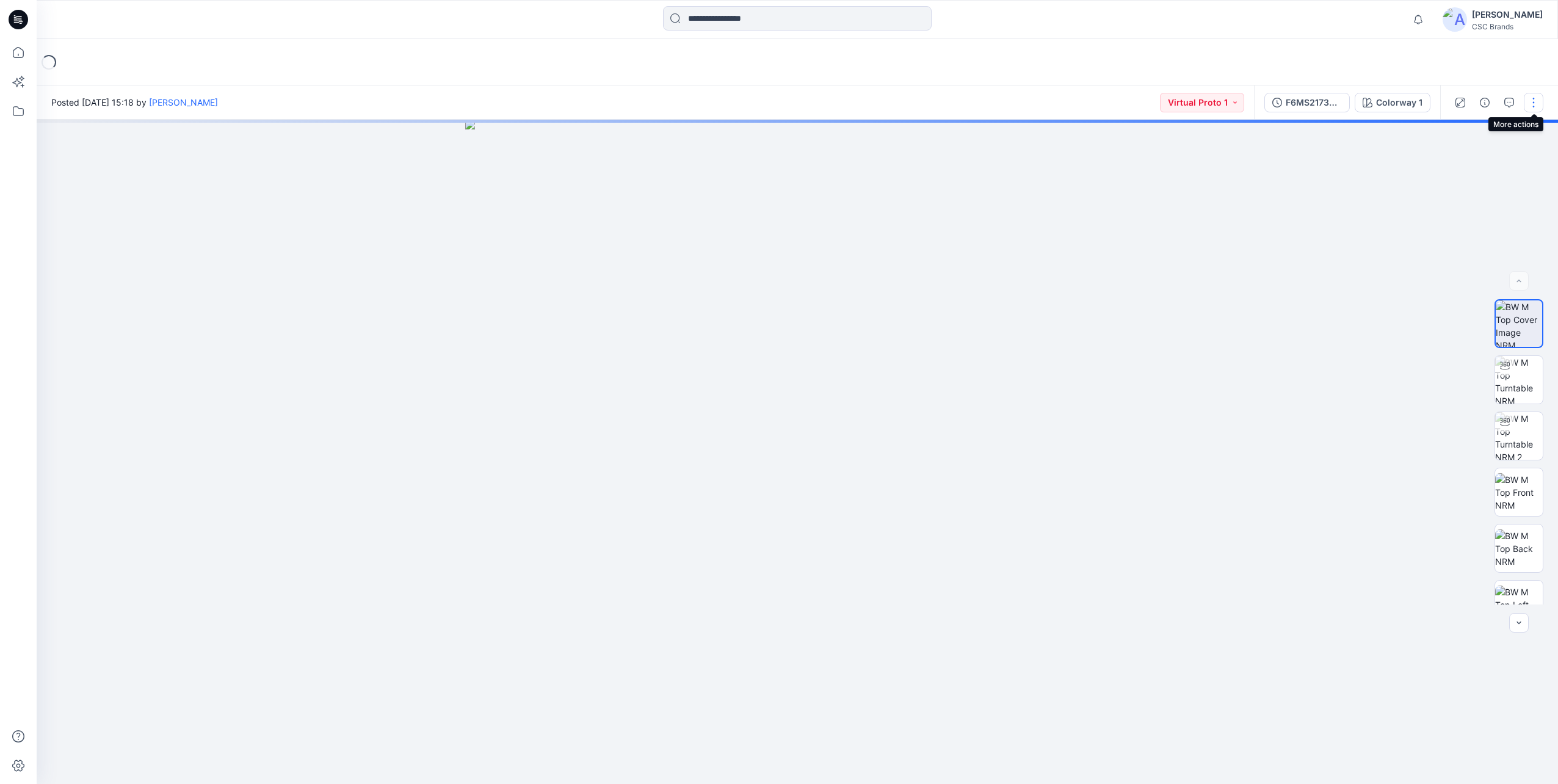
click at [1536, 105] on button "button" at bounding box center [1534, 102] width 20 height 20
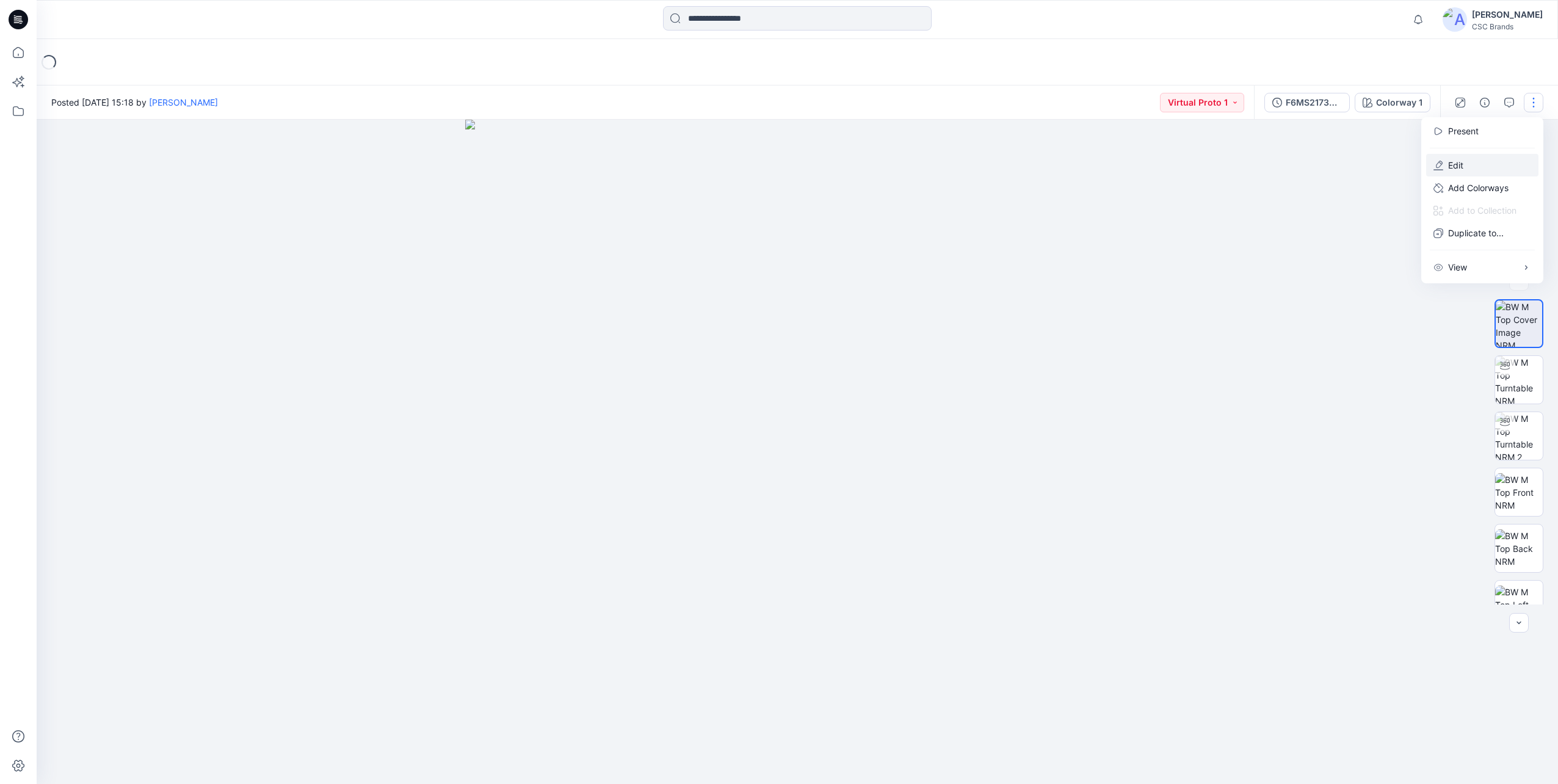
click at [1471, 170] on button "Edit" at bounding box center [1482, 165] width 112 height 23
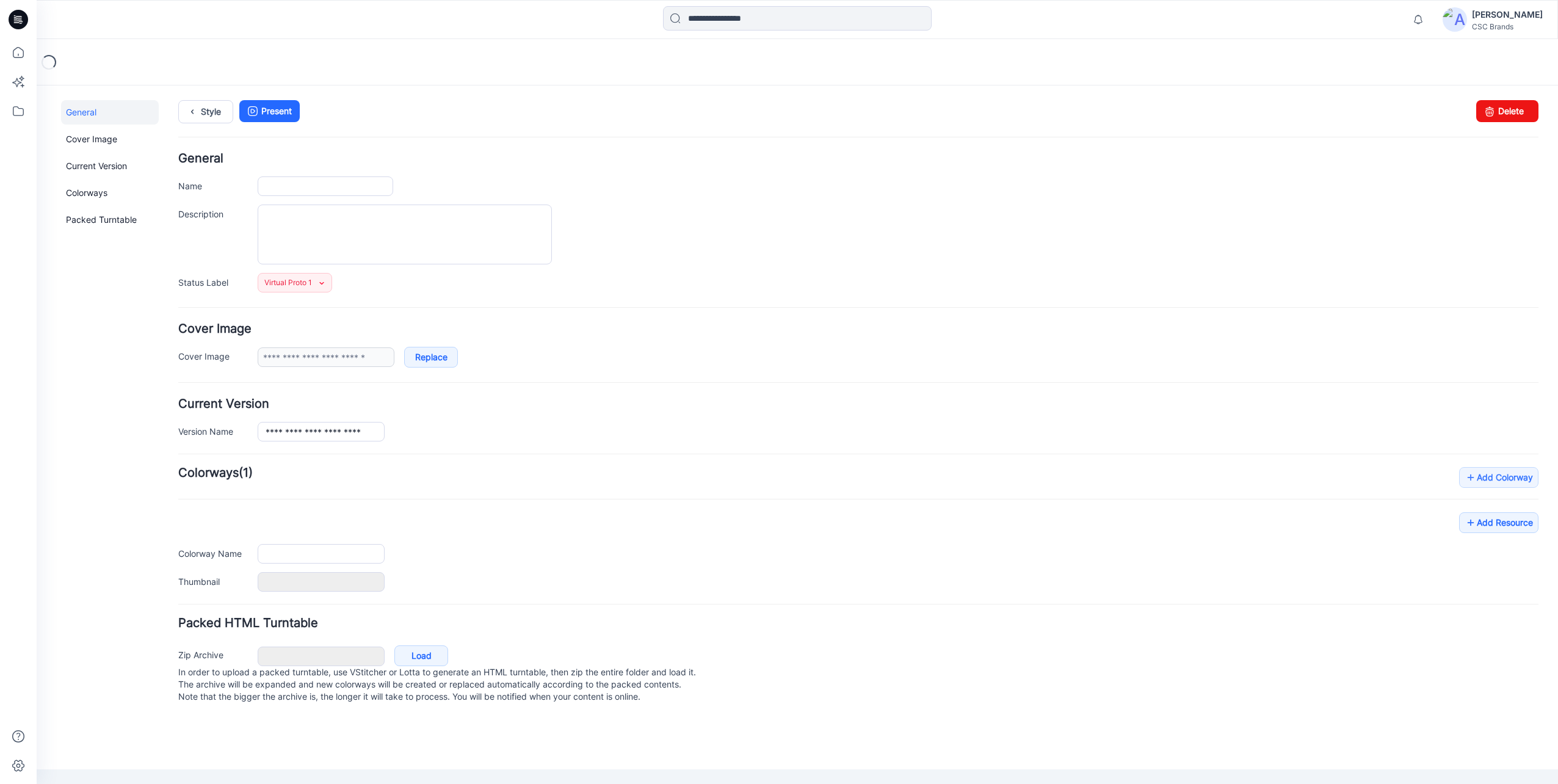
type input "**********"
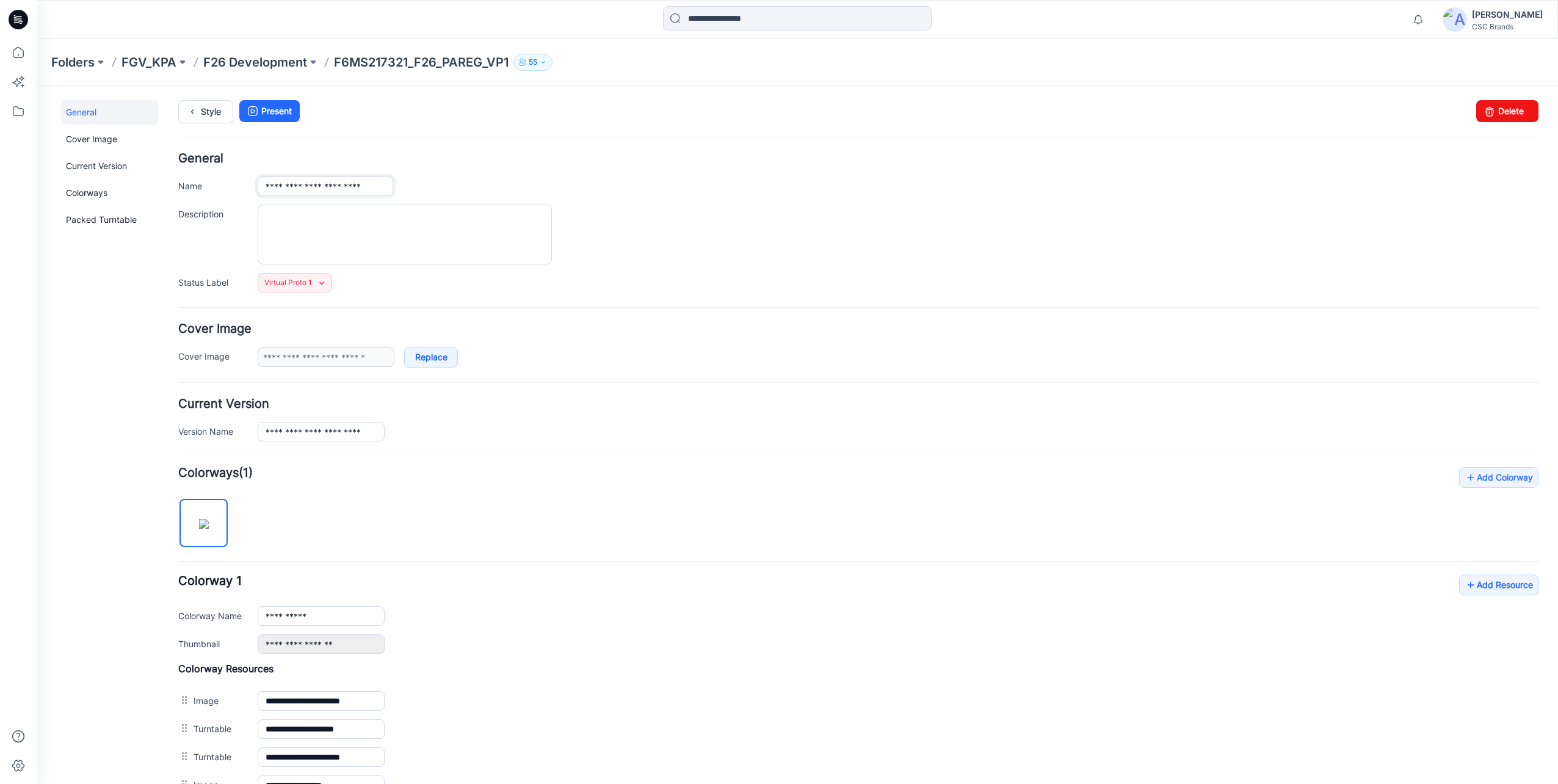
click at [366, 186] on input "**********" at bounding box center [325, 186] width 136 height 20
type input "**********"
click at [431, 180] on div "**********" at bounding box center [898, 186] width 1281 height 20
click at [408, 120] on ul "Style Present" at bounding box center [858, 111] width 1360 height 22
click at [411, 255] on textarea "Description" at bounding box center [405, 235] width 294 height 60
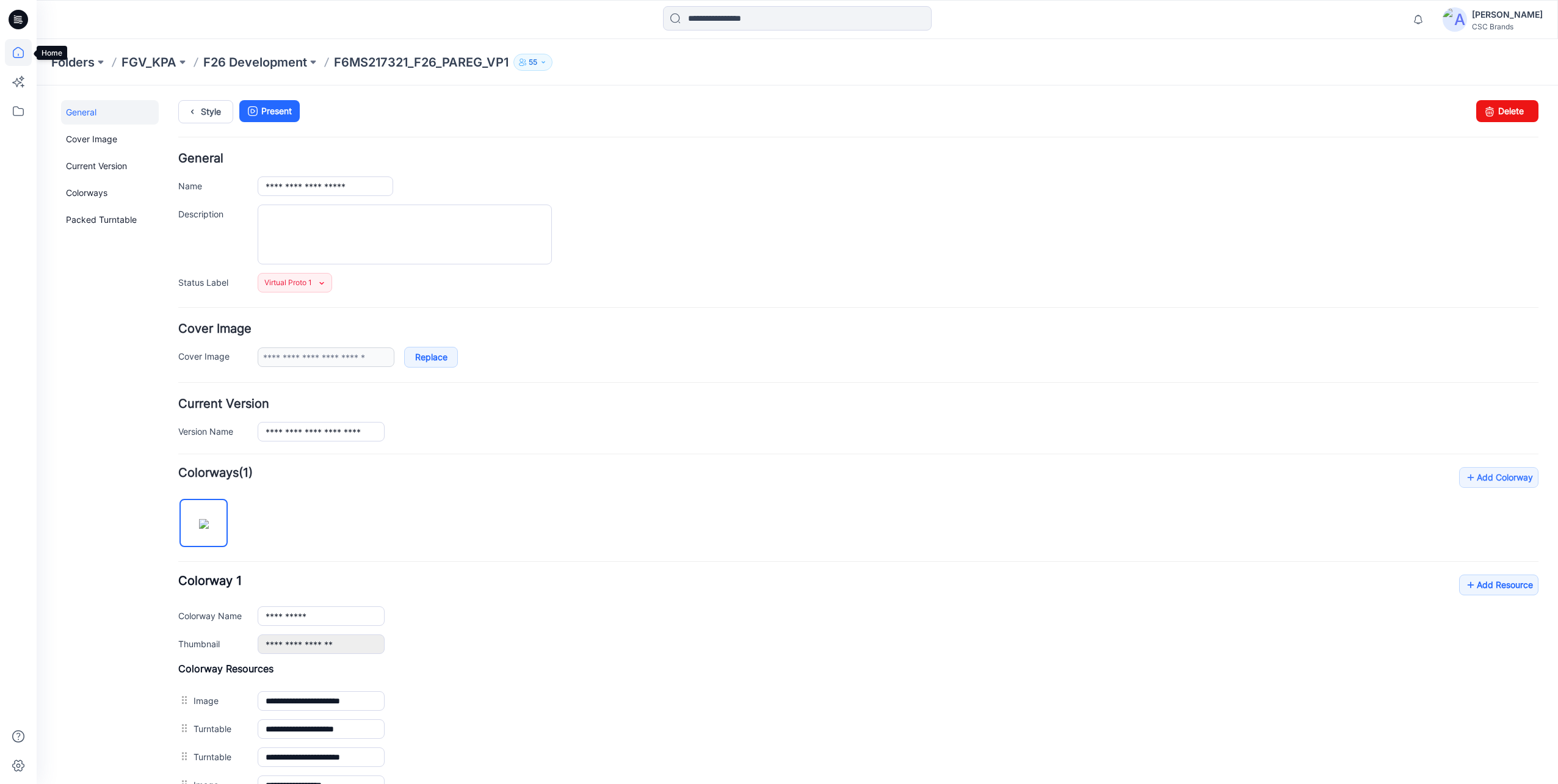
click at [25, 48] on icon at bounding box center [18, 52] width 27 height 27
